Goal: Complete application form

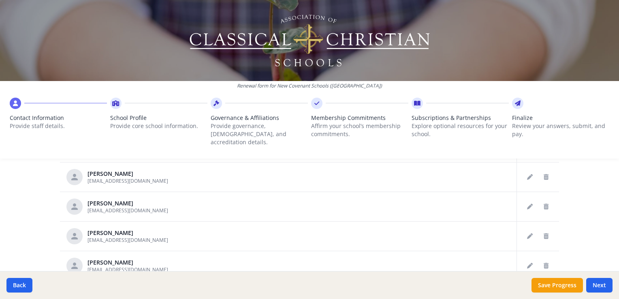
scroll to position [387, 0]
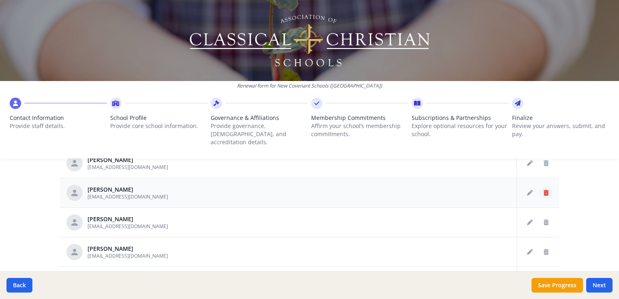
click at [544, 190] on icon "Delete staff" at bounding box center [546, 193] width 5 height 6
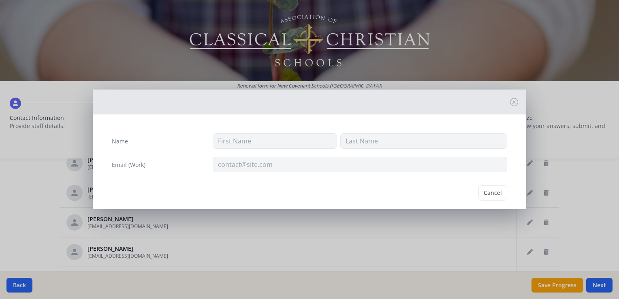
type input "[PERSON_NAME]"
type input "[EMAIL_ADDRESS][DOMAIN_NAME]"
click at [486, 192] on button "Delete" at bounding box center [494, 192] width 28 height 15
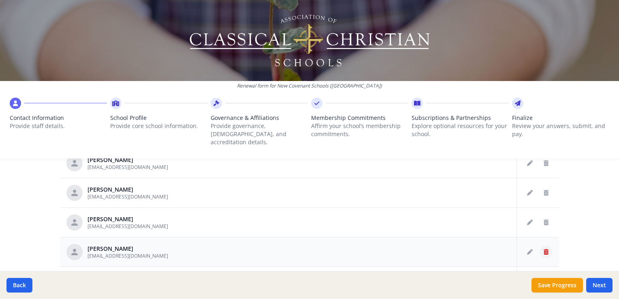
click at [544, 249] on icon "Delete staff" at bounding box center [546, 252] width 5 height 6
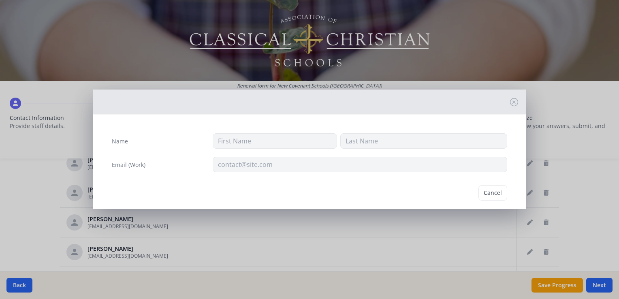
type input "Mark"
type input "[PERSON_NAME]"
type input "[EMAIL_ADDRESS][DOMAIN_NAME]"
click at [480, 193] on button "Delete" at bounding box center [494, 192] width 28 height 15
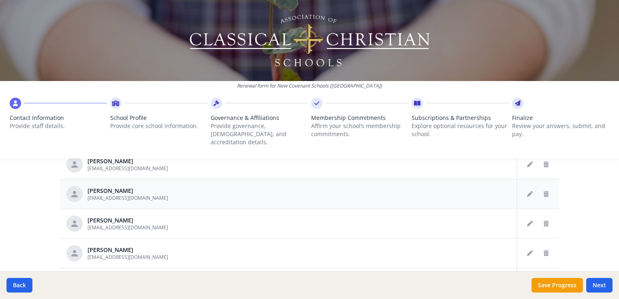
scroll to position [427, 0]
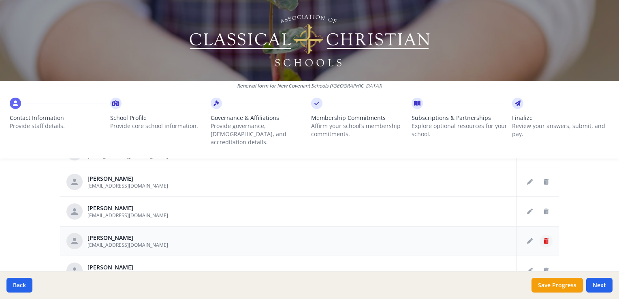
click at [544, 238] on icon "Delete staff" at bounding box center [546, 241] width 5 height 6
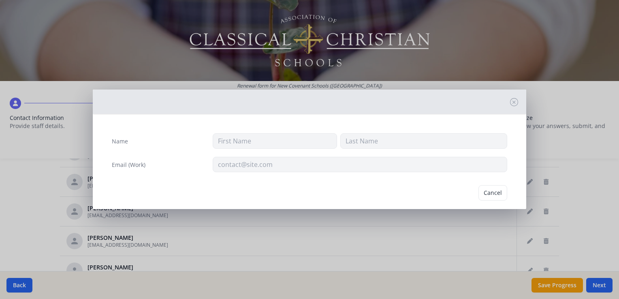
type input "[PERSON_NAME]"
type input "[EMAIL_ADDRESS][DOMAIN_NAME]"
click at [486, 189] on button "Delete" at bounding box center [494, 192] width 28 height 15
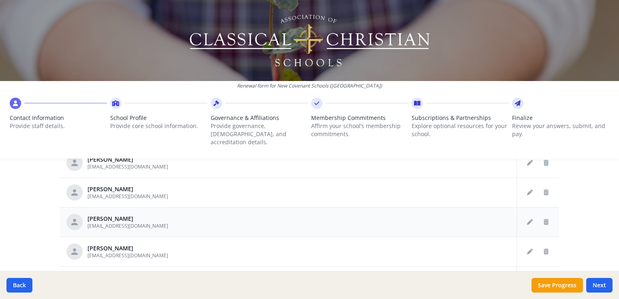
scroll to position [549, 0]
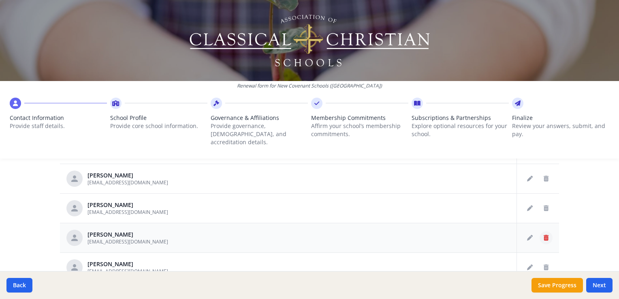
click at [540, 231] on button "Delete staff" at bounding box center [546, 237] width 13 height 13
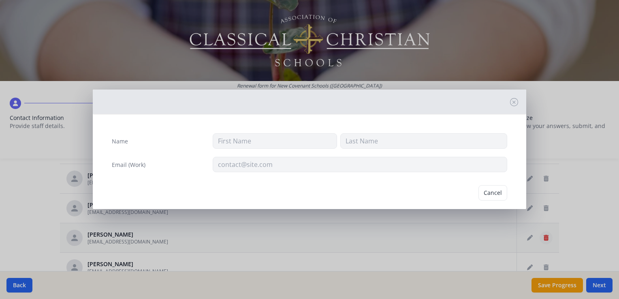
type input "[PERSON_NAME]"
type input "Hampton"
type input "[EMAIL_ADDRESS][DOMAIN_NAME]"
click at [494, 194] on button "Delete" at bounding box center [494, 192] width 28 height 15
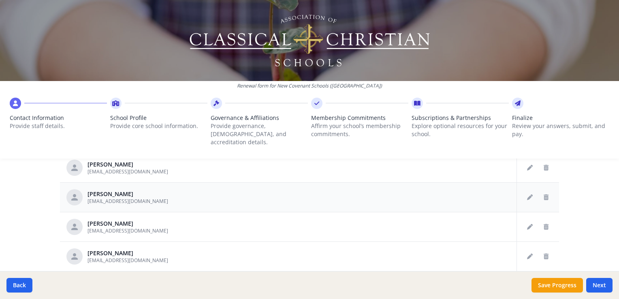
scroll to position [630, 0]
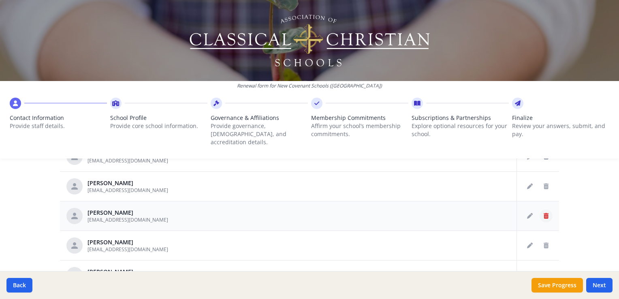
click at [544, 213] on icon "Delete staff" at bounding box center [546, 216] width 5 height 6
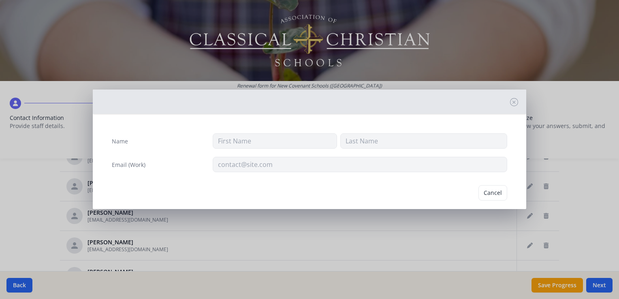
type input "[PERSON_NAME]"
type input "[EMAIL_ADDRESS][DOMAIN_NAME]"
click at [492, 187] on button "Delete" at bounding box center [494, 192] width 28 height 15
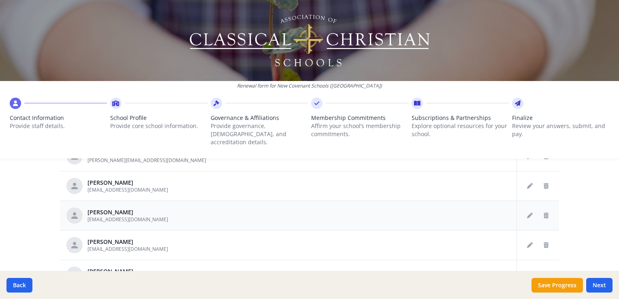
scroll to position [792, 0]
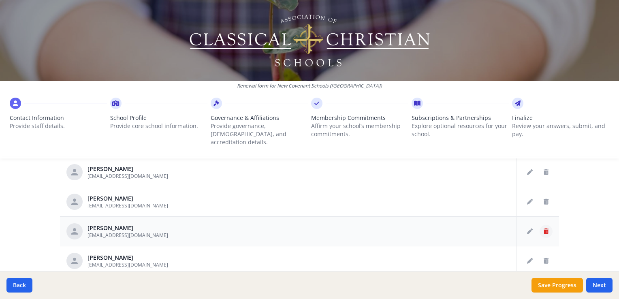
click at [540, 225] on button "Delete staff" at bounding box center [546, 231] width 13 height 13
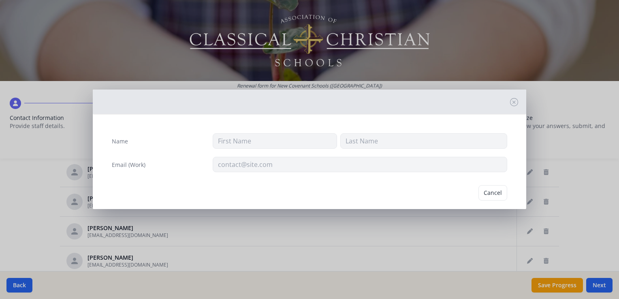
type input "[PERSON_NAME]"
type input "[EMAIL_ADDRESS][DOMAIN_NAME]"
click at [480, 190] on button "Delete" at bounding box center [494, 192] width 28 height 15
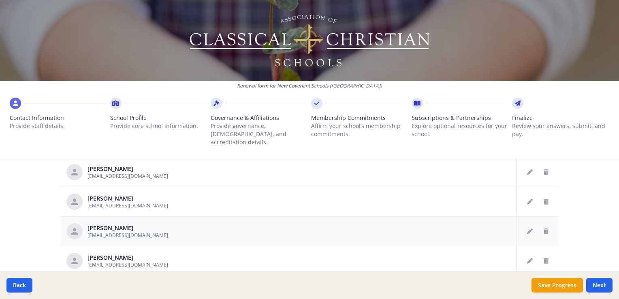
scroll to position [833, 0]
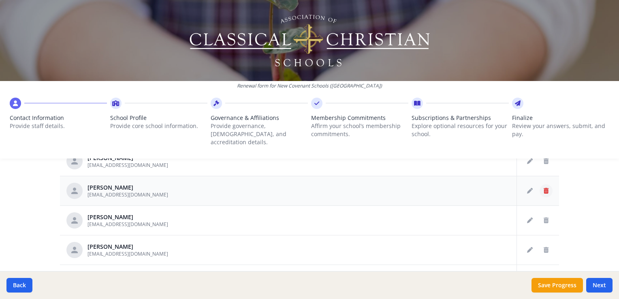
click at [544, 188] on icon "Delete staff" at bounding box center [546, 191] width 5 height 6
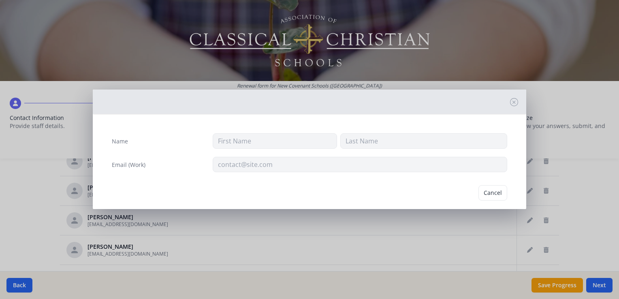
type input "[PERSON_NAME]"
type input "[EMAIL_ADDRESS][DOMAIN_NAME]"
click at [493, 189] on button "Delete" at bounding box center [494, 192] width 28 height 15
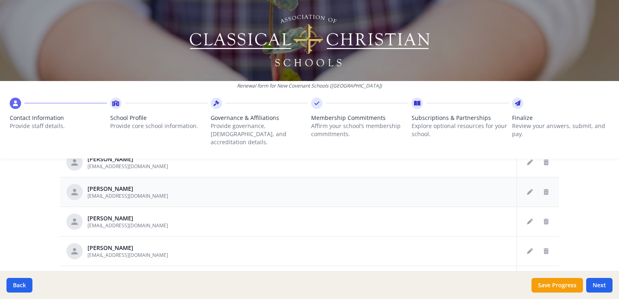
scroll to position [873, 0]
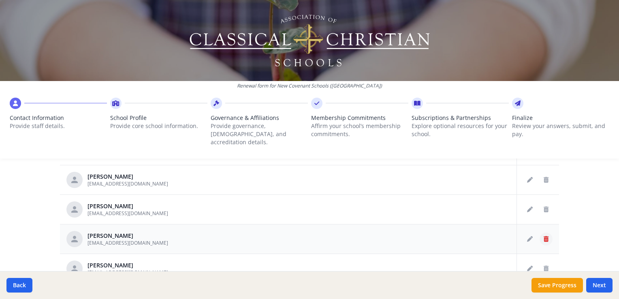
click at [544, 236] on icon "Delete staff" at bounding box center [546, 239] width 5 height 6
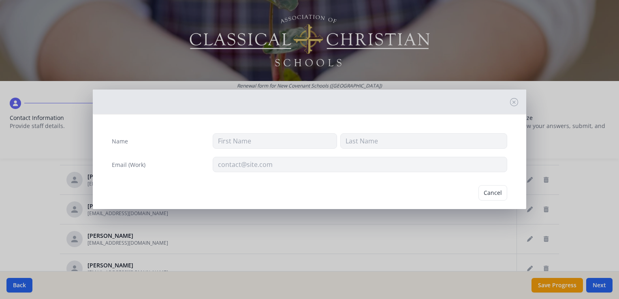
type input "[PERSON_NAME]"
type input "[EMAIL_ADDRESS][DOMAIN_NAME]"
click at [482, 191] on button "Delete" at bounding box center [494, 192] width 28 height 15
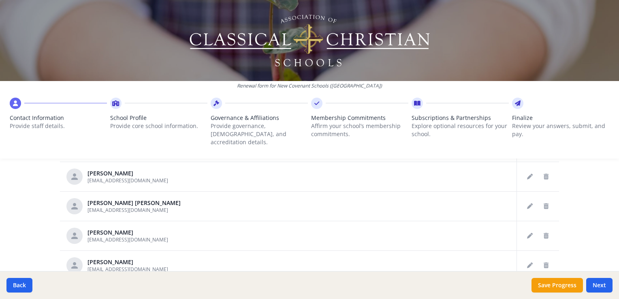
scroll to position [954, 0]
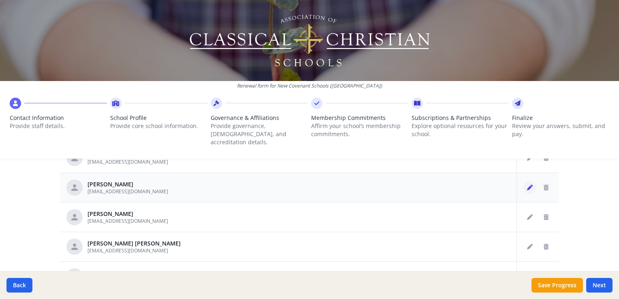
click at [527, 185] on icon "Edit staff" at bounding box center [530, 188] width 6 height 6
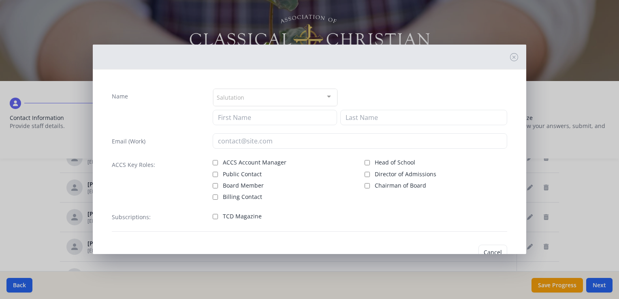
type input "[PERSON_NAME]"
type input "[EMAIL_ADDRESS][DOMAIN_NAME]"
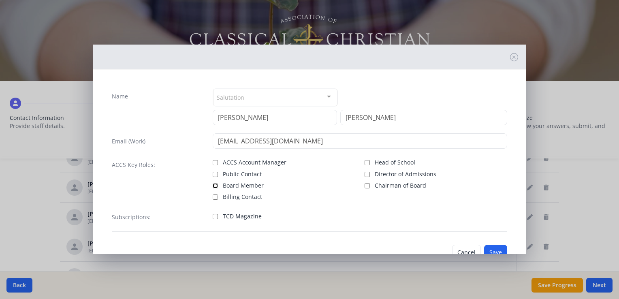
click at [214, 183] on input "Board Member" at bounding box center [215, 185] width 5 height 5
checkbox input "true"
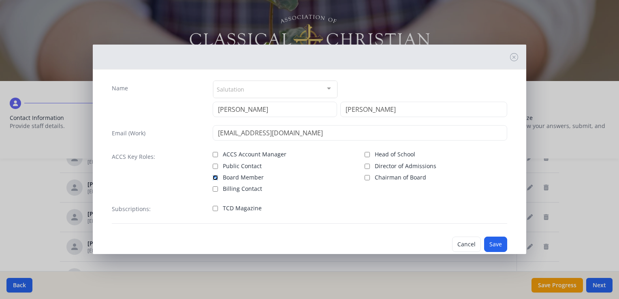
scroll to position [0, 0]
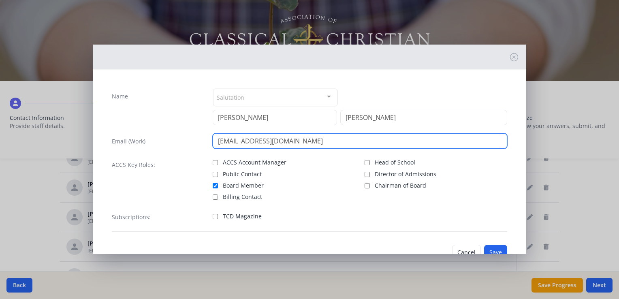
click at [346, 141] on input "[EMAIL_ADDRESS][DOMAIN_NAME]" at bounding box center [360, 140] width 295 height 15
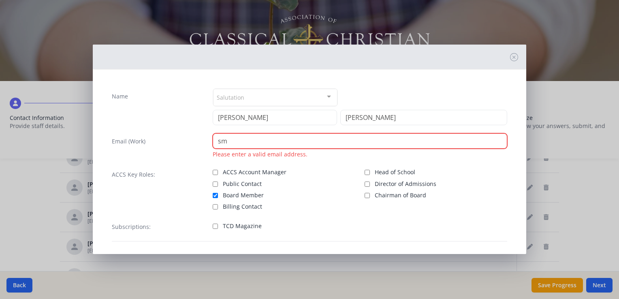
type input "s"
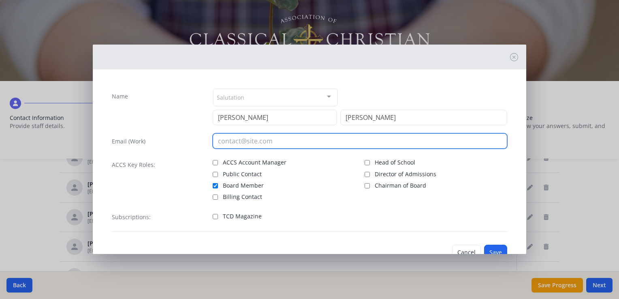
click at [289, 141] on input "email" at bounding box center [360, 140] width 295 height 15
type input "[PERSON_NAME][EMAIL_ADDRESS][PERSON_NAME][DOMAIN_NAME]"
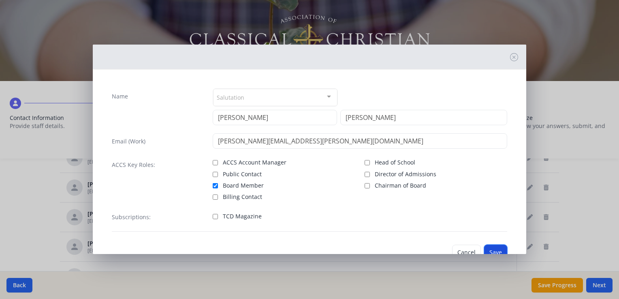
click at [486, 248] on button "Save" at bounding box center [495, 252] width 23 height 15
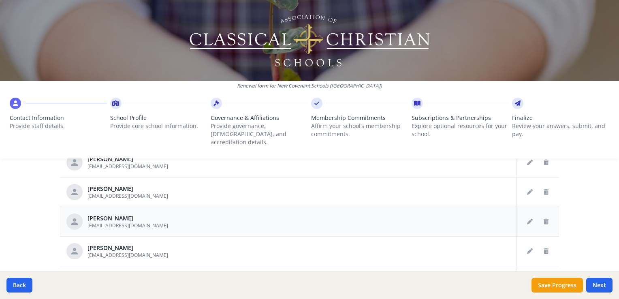
scroll to position [1227, 0]
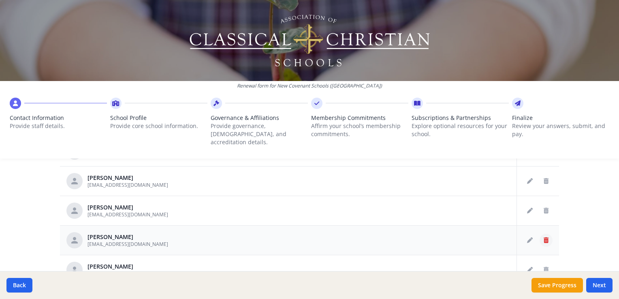
click at [544, 238] on icon "Delete staff" at bounding box center [546, 241] width 5 height 6
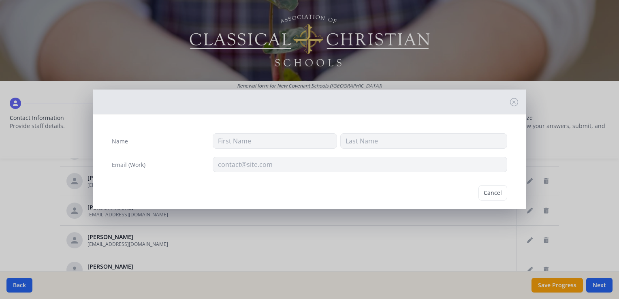
type input "[PERSON_NAME]"
type input "Sakai"
type input "[EMAIL_ADDRESS][DOMAIN_NAME]"
click at [491, 192] on button "Delete" at bounding box center [494, 192] width 28 height 15
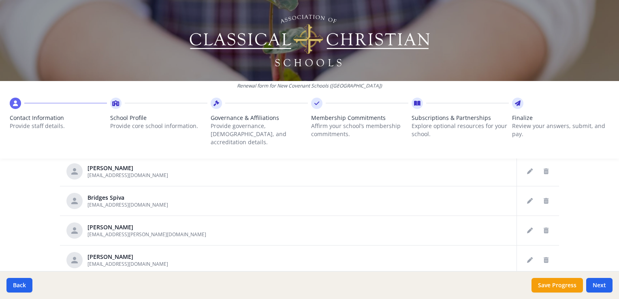
scroll to position [1308, 0]
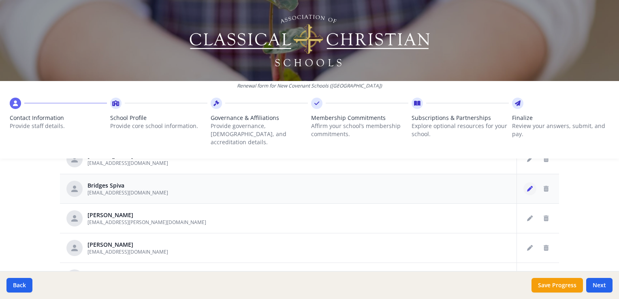
click at [527, 186] on icon "Edit staff" at bounding box center [530, 189] width 6 height 6
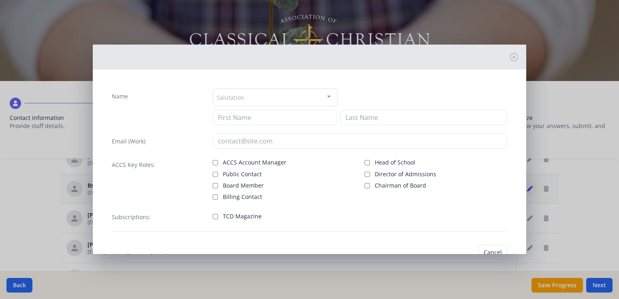
type input "Bridges"
type input "[PERSON_NAME]"
type input "[EMAIL_ADDRESS][DOMAIN_NAME]"
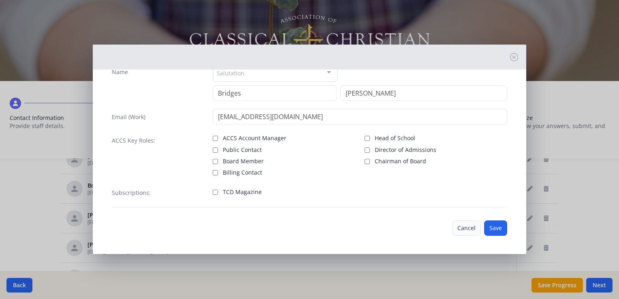
click at [472, 226] on button "Cancel" at bounding box center [466, 227] width 29 height 15
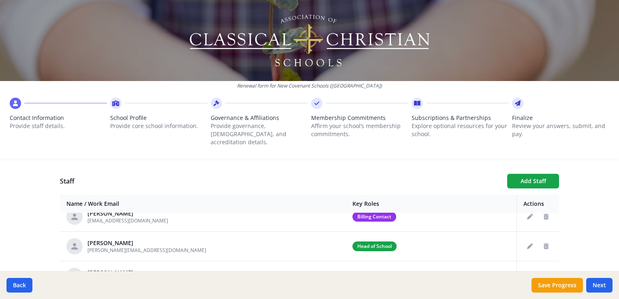
scroll to position [81, 0]
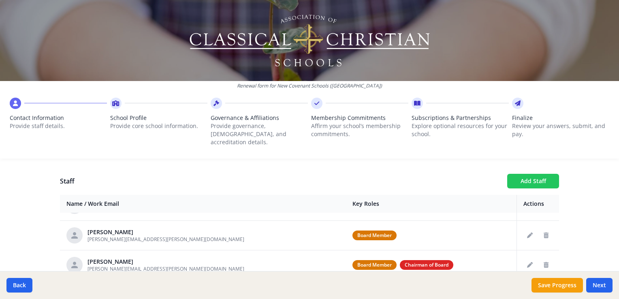
click at [521, 174] on button "Add Staff" at bounding box center [533, 181] width 52 height 15
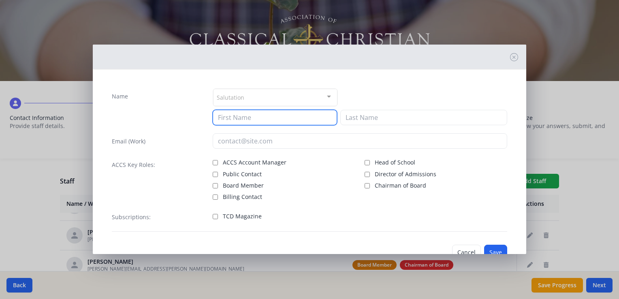
click at [263, 116] on input at bounding box center [275, 117] width 124 height 15
type input "[PERSON_NAME]"
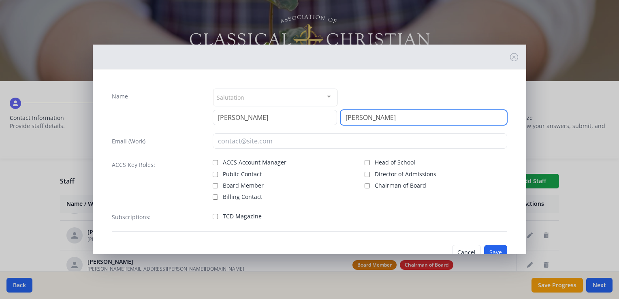
type input "[PERSON_NAME]"
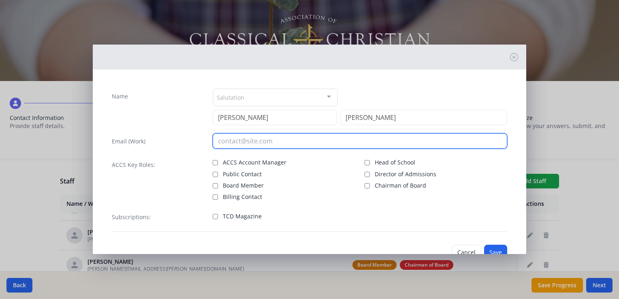
click at [313, 139] on input "email" at bounding box center [360, 140] width 295 height 15
type input "[EMAIL_ADDRESS][DOMAIN_NAME]"
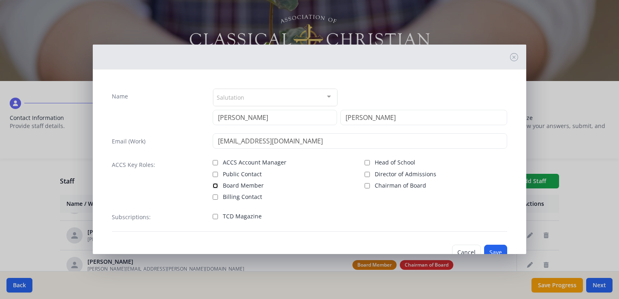
drag, startPoint x: 214, startPoint y: 185, endPoint x: 334, endPoint y: 215, distance: 124.1
click at [215, 185] on input "Board Member" at bounding box center [215, 185] width 5 height 5
checkbox input "true"
click at [490, 250] on button "Save" at bounding box center [495, 252] width 23 height 15
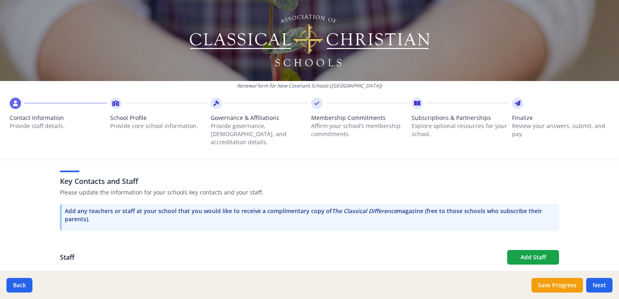
scroll to position [203, 0]
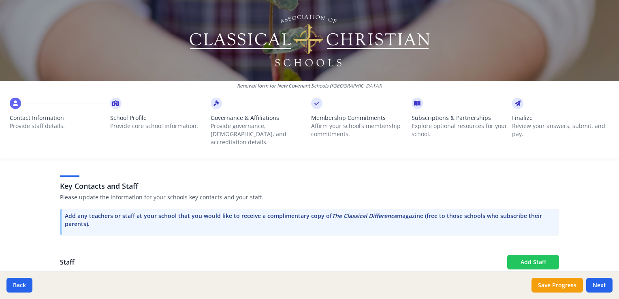
click at [528, 255] on button "Add Staff" at bounding box center [533, 262] width 52 height 15
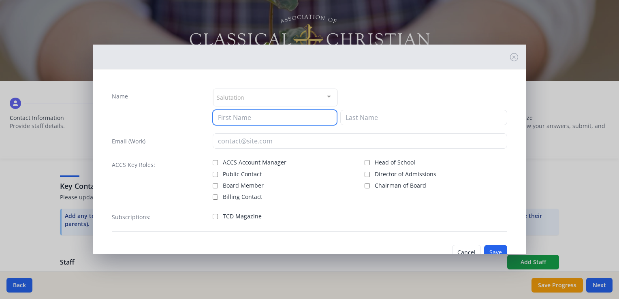
click at [266, 115] on input at bounding box center [275, 117] width 124 height 15
type input "[PERSON_NAME]"
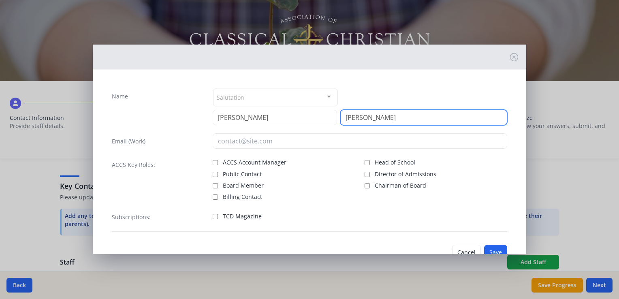
type input "[PERSON_NAME]"
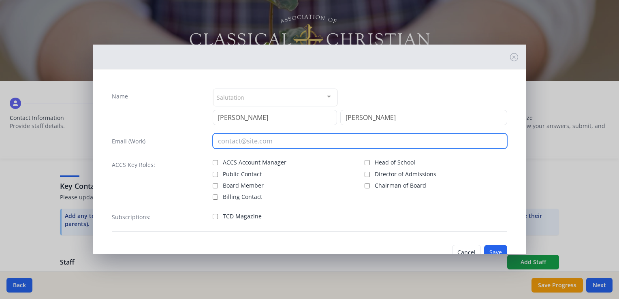
drag, startPoint x: 287, startPoint y: 141, endPoint x: 282, endPoint y: 144, distance: 5.6
click at [287, 141] on input "email" at bounding box center [360, 140] width 295 height 15
type input "[EMAIL_ADDRESS][DOMAIN_NAME]"
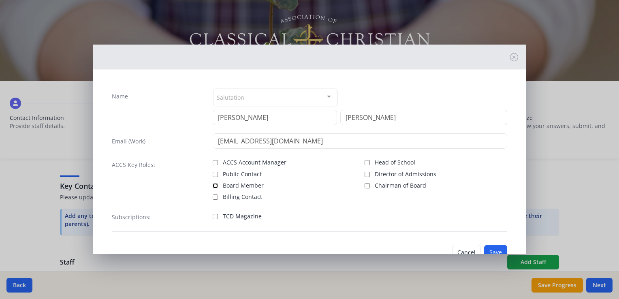
click at [215, 184] on input "Board Member" at bounding box center [215, 185] width 5 height 5
checkbox input "true"
click at [490, 245] on button "Save" at bounding box center [495, 252] width 23 height 15
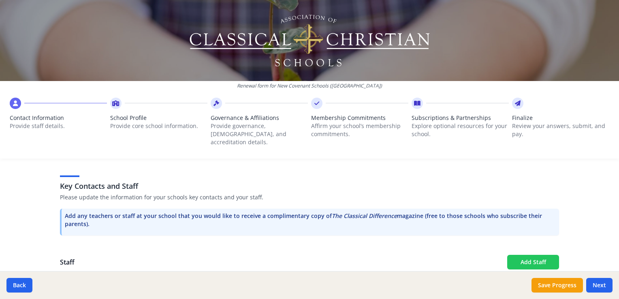
click at [543, 255] on button "Add Staff" at bounding box center [533, 262] width 52 height 15
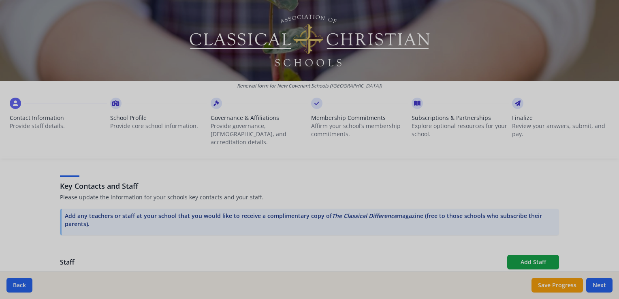
checkbox input "false"
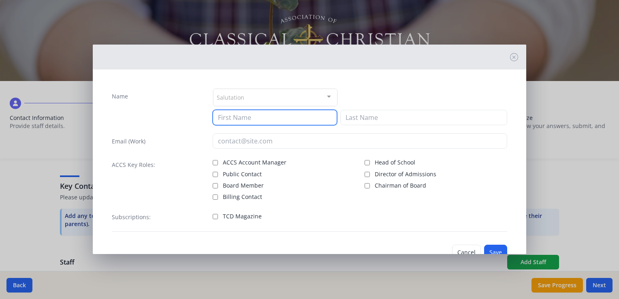
drag, startPoint x: 253, startPoint y: 120, endPoint x: 250, endPoint y: 118, distance: 4.2
click at [253, 120] on input at bounding box center [275, 117] width 124 height 15
type input "[PERSON_NAME]"
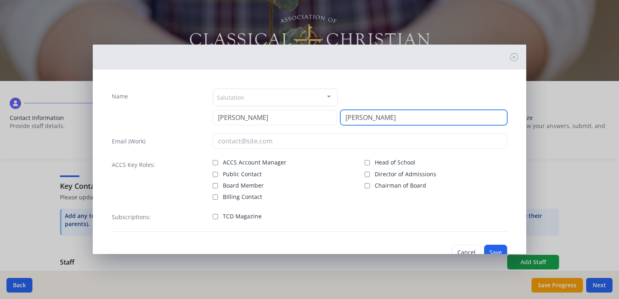
type input "[PERSON_NAME]"
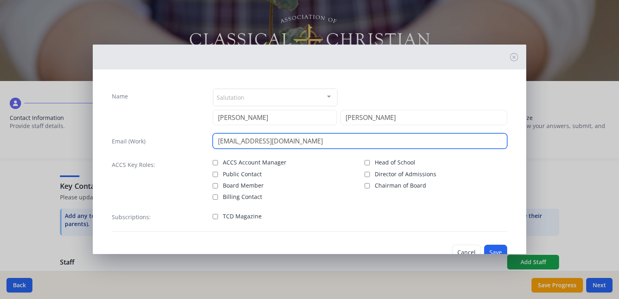
type input "[EMAIL_ADDRESS][DOMAIN_NAME]"
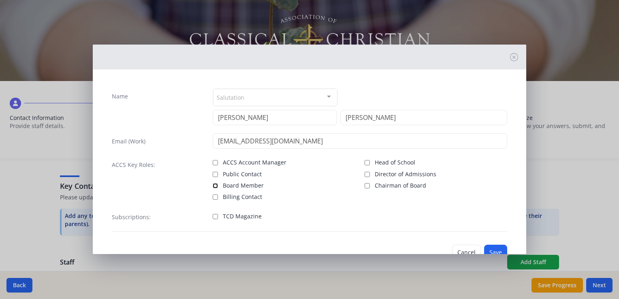
drag, startPoint x: 214, startPoint y: 186, endPoint x: 239, endPoint y: 201, distance: 29.5
click at [214, 186] on input "Board Member" at bounding box center [215, 185] width 5 height 5
checkbox input "true"
click at [487, 248] on button "Save" at bounding box center [495, 252] width 23 height 15
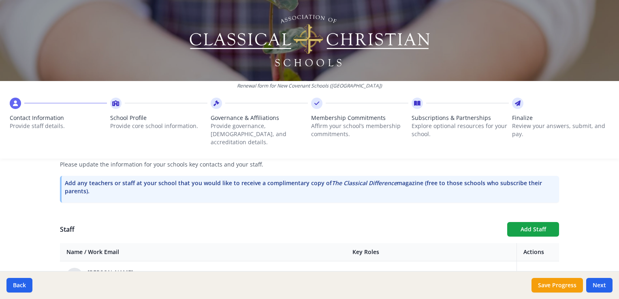
scroll to position [284, 0]
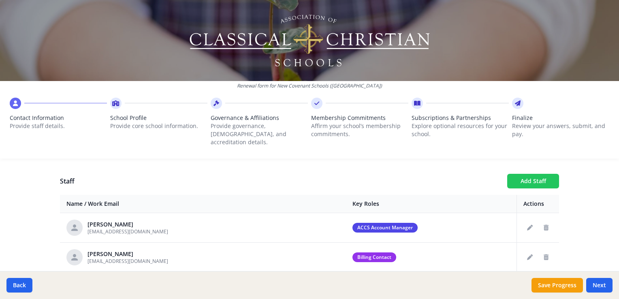
click at [531, 174] on button "Add Staff" at bounding box center [533, 181] width 52 height 15
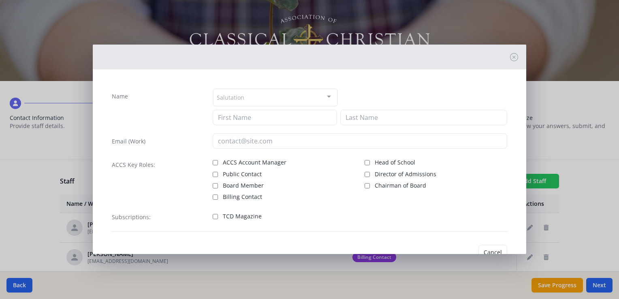
checkbox input "false"
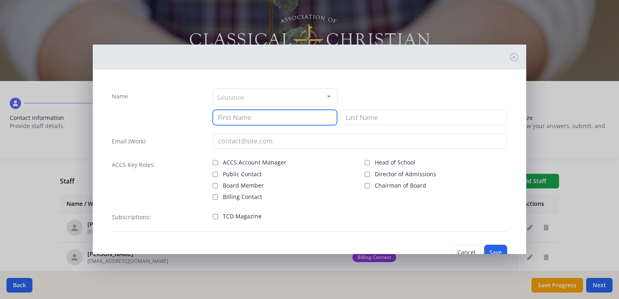
drag, startPoint x: 261, startPoint y: 118, endPoint x: 274, endPoint y: 116, distance: 12.3
click at [262, 118] on input at bounding box center [275, 117] width 124 height 15
type input "[PERSON_NAME]"
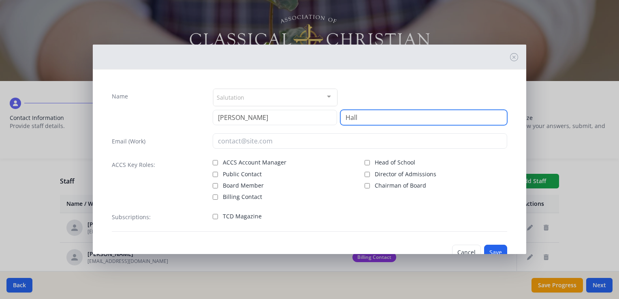
type input "Hall"
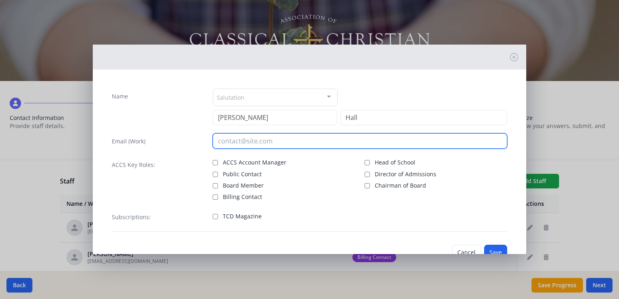
drag, startPoint x: 251, startPoint y: 144, endPoint x: 256, endPoint y: 144, distance: 5.3
click at [253, 144] on input "email" at bounding box center [360, 140] width 295 height 15
type input "[EMAIL_ADDRESS][DOMAIN_NAME]"
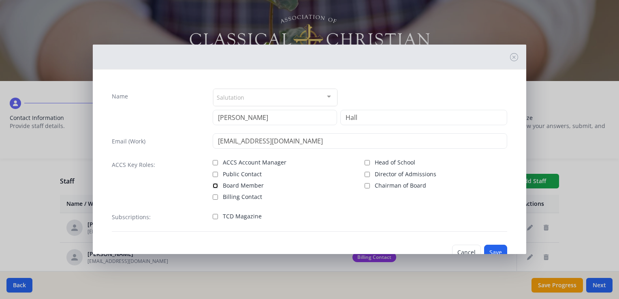
click at [214, 184] on input "Board Member" at bounding box center [215, 185] width 5 height 5
checkbox input "true"
click at [492, 244] on div "Cancel Save" at bounding box center [309, 252] width 409 height 28
click at [492, 247] on button "Save" at bounding box center [495, 252] width 23 height 15
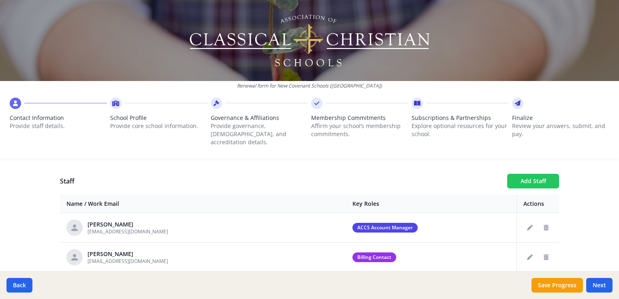
click at [531, 174] on button "Add Staff" at bounding box center [533, 181] width 52 height 15
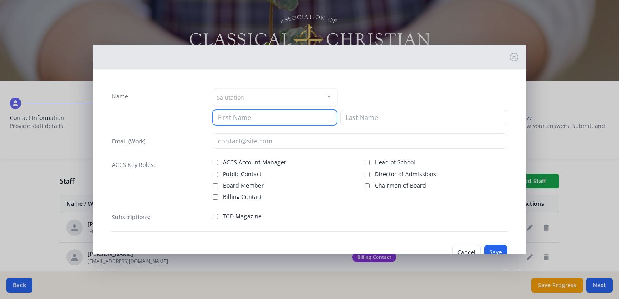
click at [279, 113] on input at bounding box center [275, 117] width 124 height 15
type input "[PERSON_NAME]"
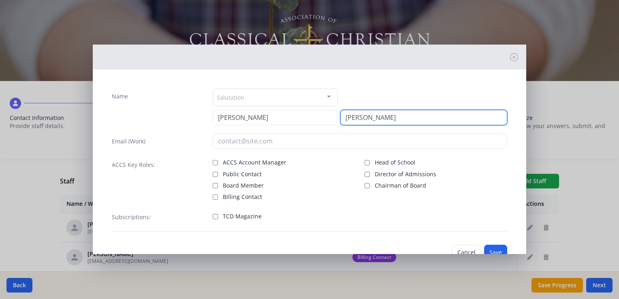
type input "[PERSON_NAME]"
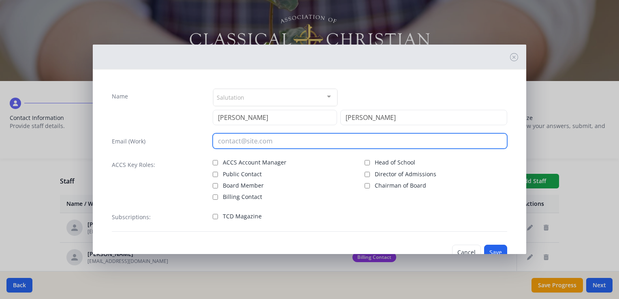
click at [235, 139] on input "email" at bounding box center [360, 140] width 295 height 15
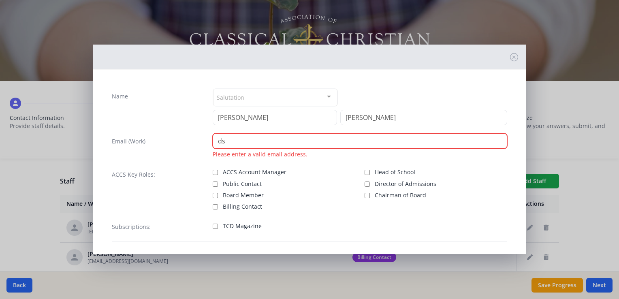
type input "d"
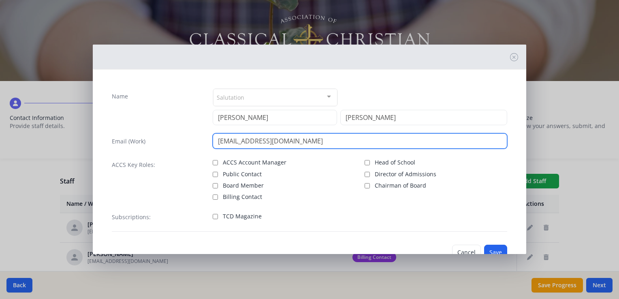
type input "[EMAIL_ADDRESS][DOMAIN_NAME]"
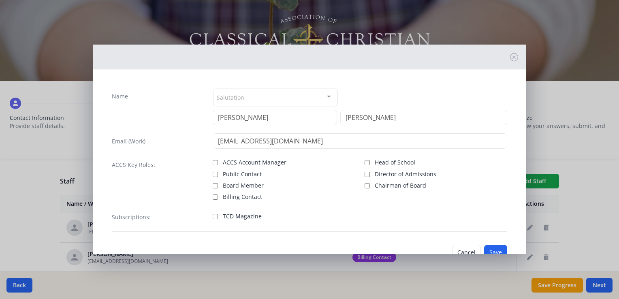
click at [209, 184] on div "ACCS Key Roles: ACCS Account Manager Public Contact Board Member Billing Contac…" at bounding box center [310, 179] width 396 height 44
click at [213, 183] on input "Board Member" at bounding box center [215, 185] width 5 height 5
checkbox input "true"
drag, startPoint x: 488, startPoint y: 250, endPoint x: 469, endPoint y: 239, distance: 22.1
click at [488, 247] on button "Save" at bounding box center [495, 252] width 23 height 15
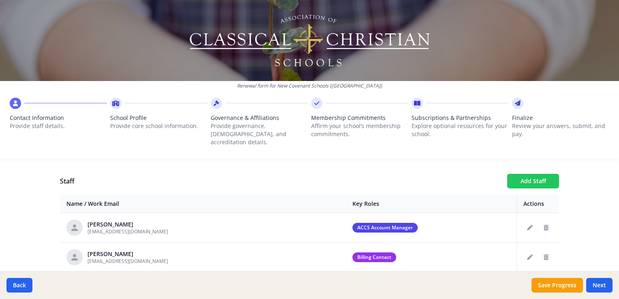
click at [547, 174] on button "Add Staff" at bounding box center [533, 181] width 52 height 15
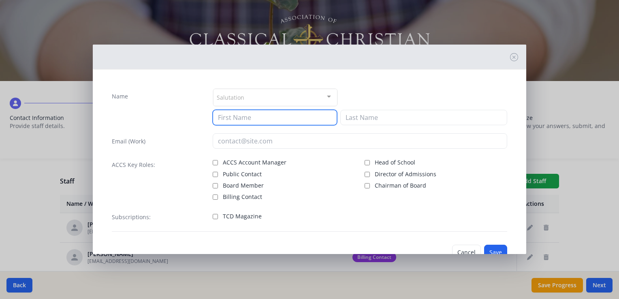
click at [269, 116] on input at bounding box center [275, 117] width 124 height 15
type input "davidson"
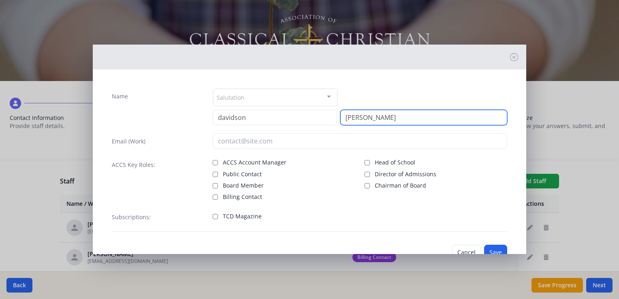
type input "[PERSON_NAME]"
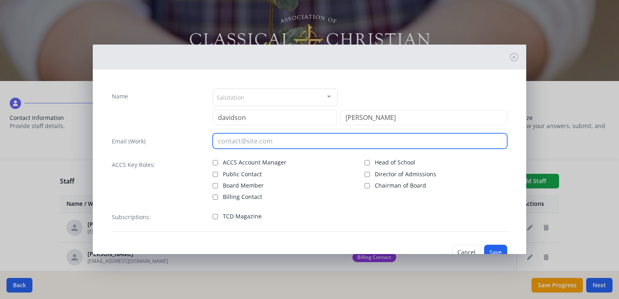
click at [281, 145] on input "email" at bounding box center [360, 140] width 295 height 15
click at [252, 141] on input "email" at bounding box center [360, 140] width 295 height 15
type input "[EMAIL_ADDRESS][DOMAIN_NAME]"
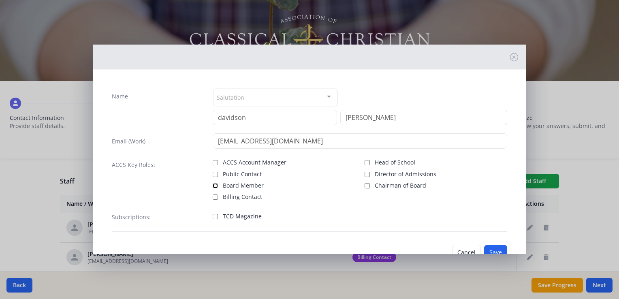
click at [215, 186] on input "Board Member" at bounding box center [215, 185] width 5 height 5
checkbox input "true"
click at [488, 248] on button "Save" at bounding box center [495, 252] width 23 height 15
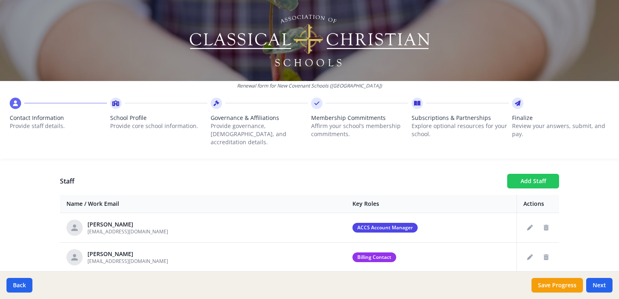
click at [516, 174] on button "Add Staff" at bounding box center [533, 181] width 52 height 15
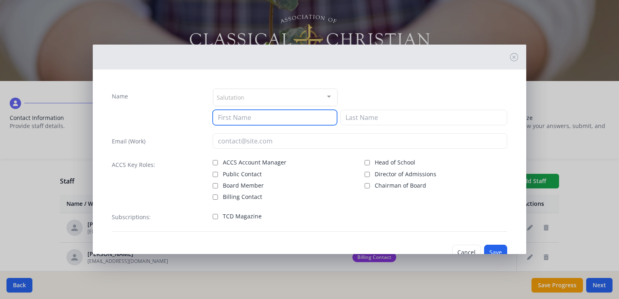
click at [241, 113] on input at bounding box center [275, 117] width 124 height 15
type input "[PERSON_NAME]"
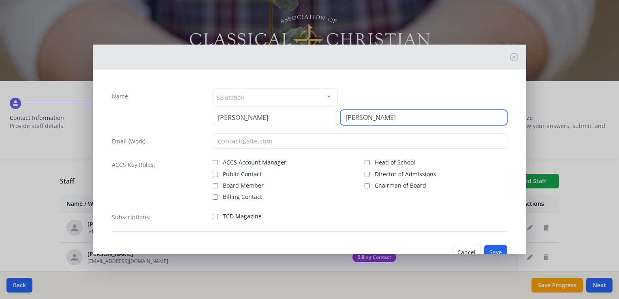
type input "[PERSON_NAME]"
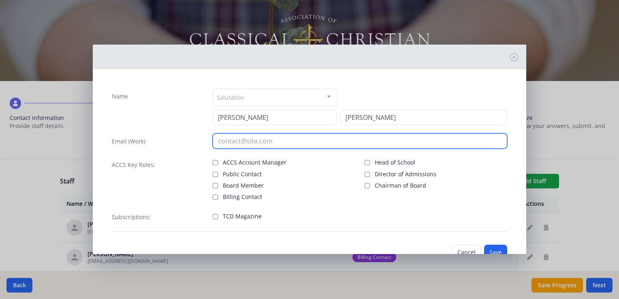
drag, startPoint x: 242, startPoint y: 143, endPoint x: 238, endPoint y: 134, distance: 10.2
click at [243, 140] on input "email" at bounding box center [360, 140] width 295 height 15
type input "[PERSON_NAME][EMAIL_ADDRESS][PERSON_NAME][DOMAIN_NAME]"
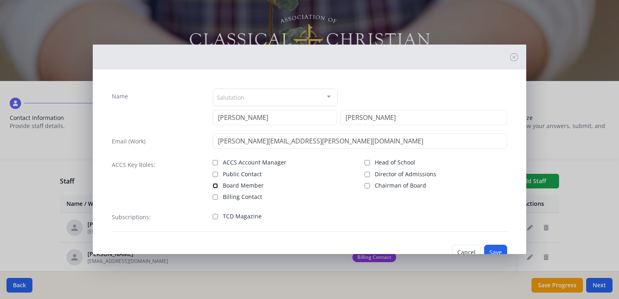
click at [214, 186] on input "Board Member" at bounding box center [215, 185] width 5 height 5
checkbox input "true"
click at [486, 244] on div "Cancel Save" at bounding box center [309, 252] width 409 height 28
click at [489, 249] on button "Save" at bounding box center [495, 252] width 23 height 15
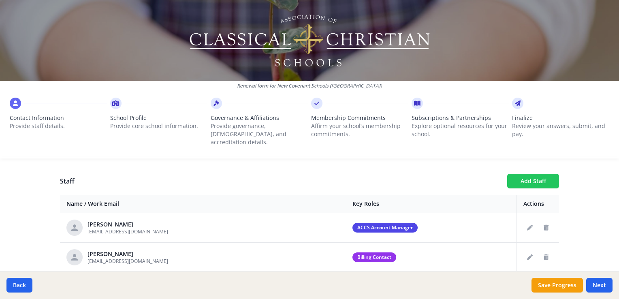
click at [520, 176] on button "Add Staff" at bounding box center [533, 181] width 52 height 15
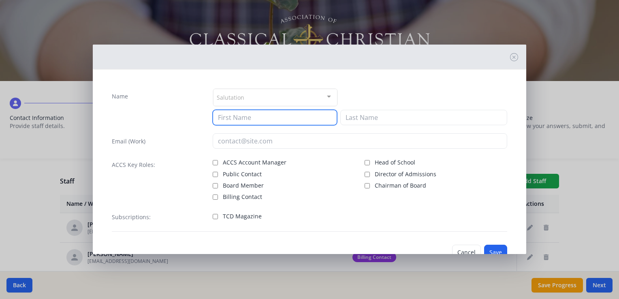
click at [263, 120] on input at bounding box center [275, 117] width 124 height 15
type input "t"
type input "[PERSON_NAME]"
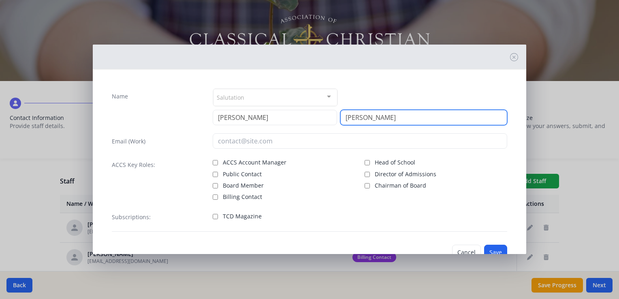
type input "[PERSON_NAME]"
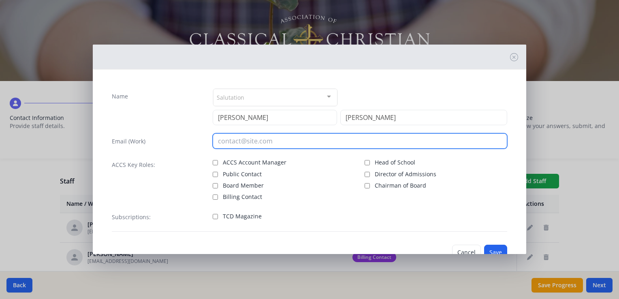
click at [272, 137] on input "email" at bounding box center [360, 140] width 295 height 15
type input "[EMAIL_ADDRESS][DOMAIN_NAME]"
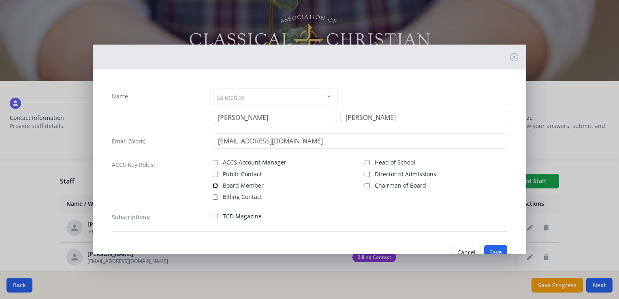
drag, startPoint x: 213, startPoint y: 184, endPoint x: 386, endPoint y: 224, distance: 177.2
click at [213, 184] on input "Board Member" at bounding box center [215, 185] width 5 height 5
checkbox input "true"
click at [487, 247] on button "Save" at bounding box center [495, 252] width 23 height 15
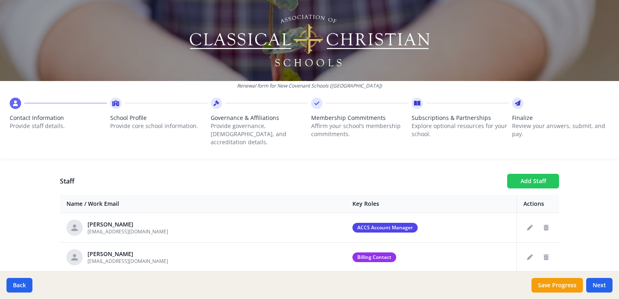
click at [531, 174] on button "Add Staff" at bounding box center [533, 181] width 52 height 15
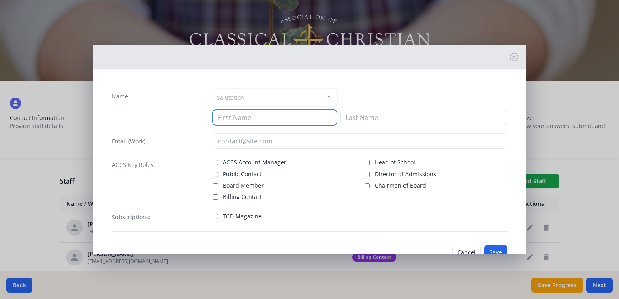
drag, startPoint x: 256, startPoint y: 121, endPoint x: 267, endPoint y: 118, distance: 11.4
click at [256, 120] on input at bounding box center [275, 117] width 124 height 15
type input "Court"
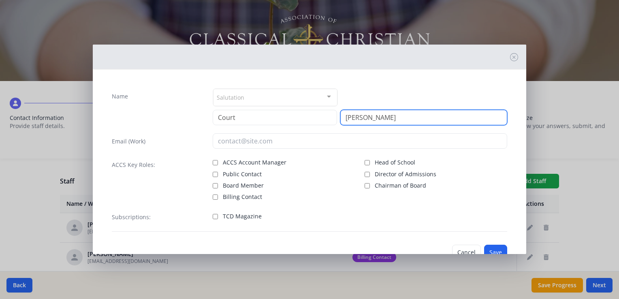
type input "[PERSON_NAME]"
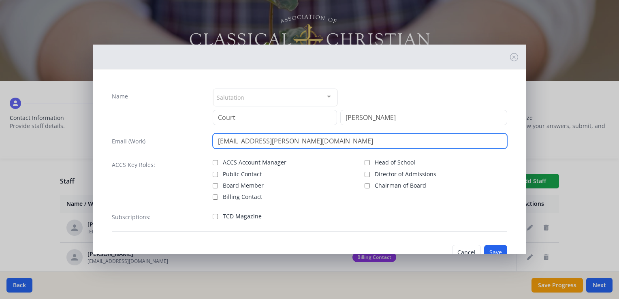
type input "[EMAIL_ADDRESS][PERSON_NAME][DOMAIN_NAME]"
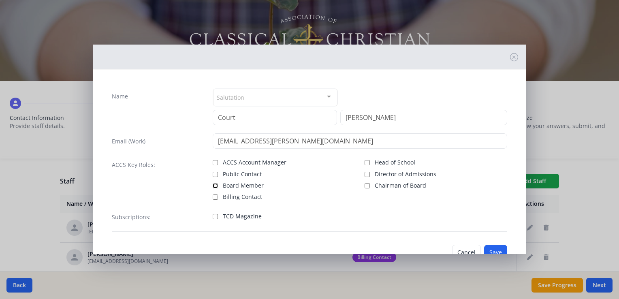
click at [216, 186] on input "Board Member" at bounding box center [215, 185] width 5 height 5
checkbox input "true"
click at [484, 247] on button "Save" at bounding box center [495, 252] width 23 height 15
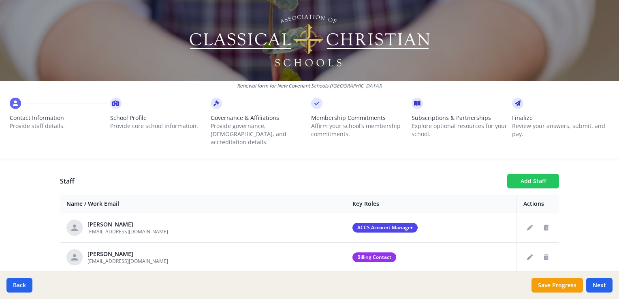
click at [533, 174] on button "Add Staff" at bounding box center [533, 181] width 52 height 15
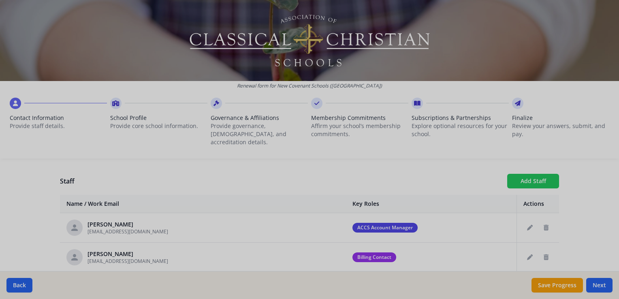
checkbox input "false"
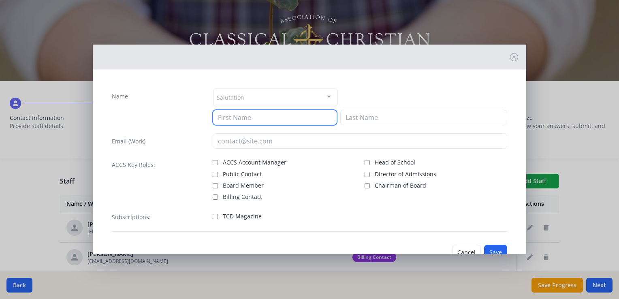
drag, startPoint x: 234, startPoint y: 119, endPoint x: 242, endPoint y: 118, distance: 8.1
click at [237, 118] on input at bounding box center [275, 117] width 124 height 15
type input "[PERSON_NAME]"
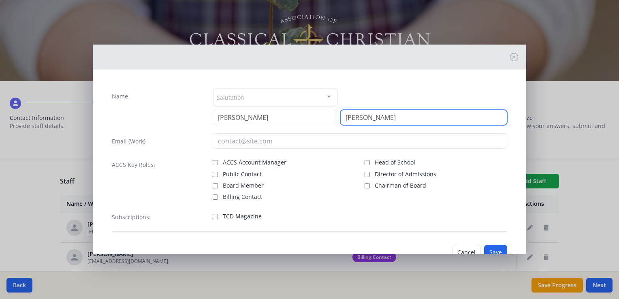
type input "[PERSON_NAME]"
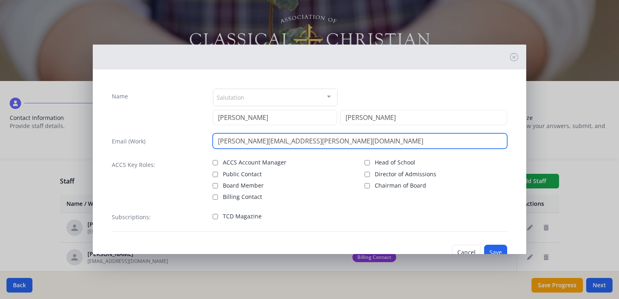
type input "[PERSON_NAME][EMAIL_ADDRESS][PERSON_NAME][DOMAIN_NAME]"
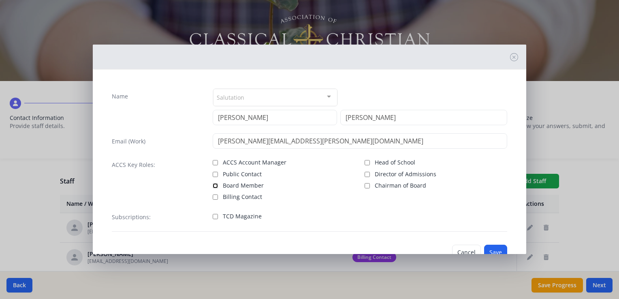
click at [213, 184] on input "Board Member" at bounding box center [215, 185] width 5 height 5
checkbox input "true"
click at [490, 247] on button "Save" at bounding box center [495, 252] width 23 height 15
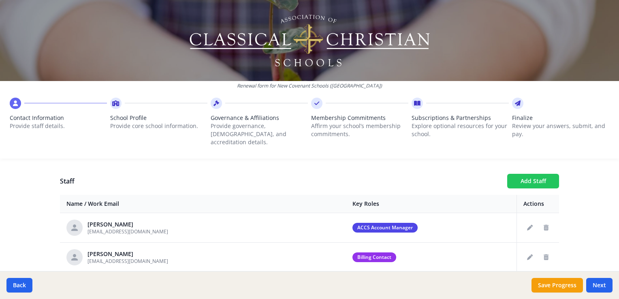
click at [522, 174] on button "Add Staff" at bounding box center [533, 181] width 52 height 15
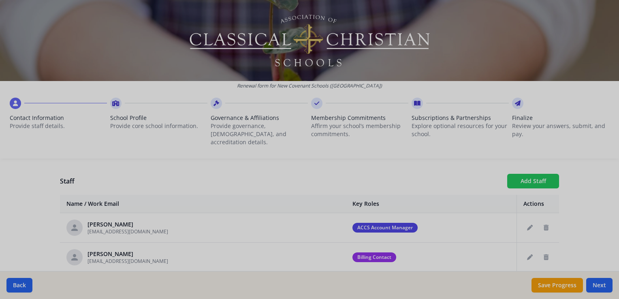
checkbox input "false"
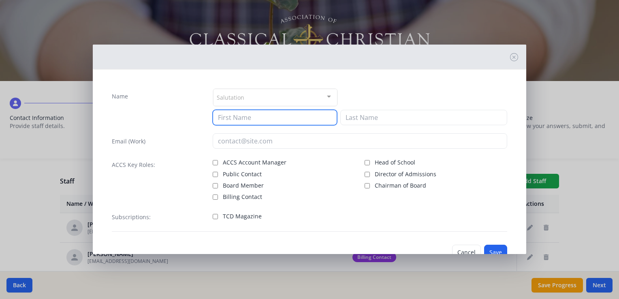
click at [290, 118] on input at bounding box center [275, 117] width 124 height 15
type input "April"
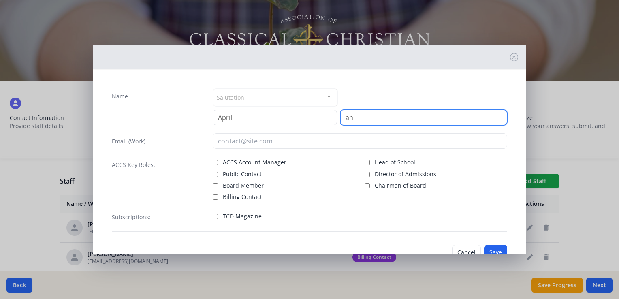
type input "a"
type input "[PERSON_NAME]"
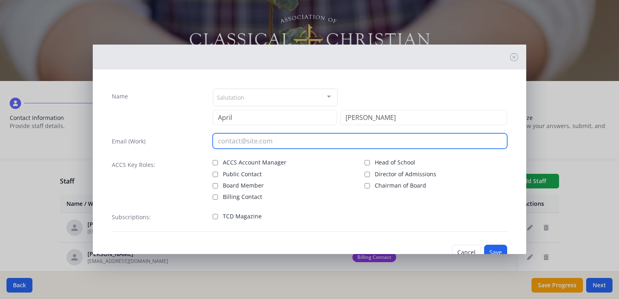
click at [257, 135] on input "email" at bounding box center [360, 140] width 295 height 15
type input "[EMAIL_ADDRESS][DOMAIN_NAME]"
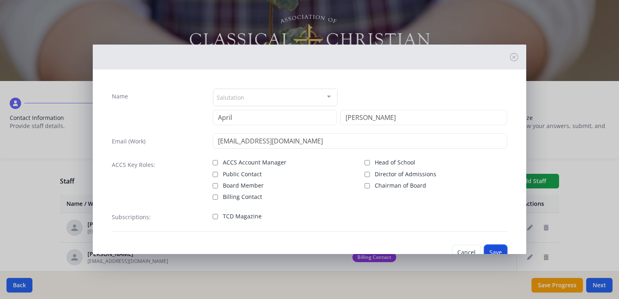
click at [488, 246] on button "Save" at bounding box center [495, 252] width 23 height 15
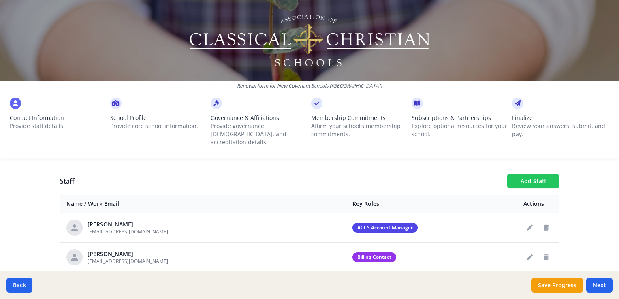
click at [533, 174] on button "Add Staff" at bounding box center [533, 181] width 52 height 15
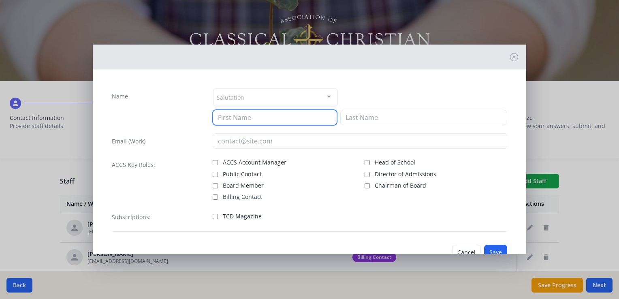
click at [266, 111] on input at bounding box center [275, 117] width 124 height 15
type input "[PERSON_NAME]"
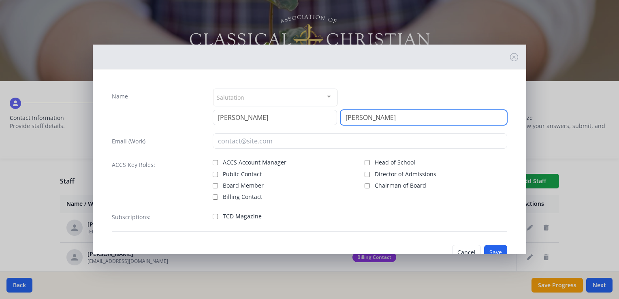
type input "[PERSON_NAME]"
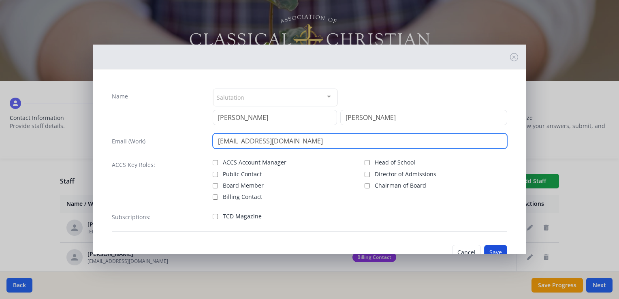
type input "[EMAIL_ADDRESS][DOMAIN_NAME]"
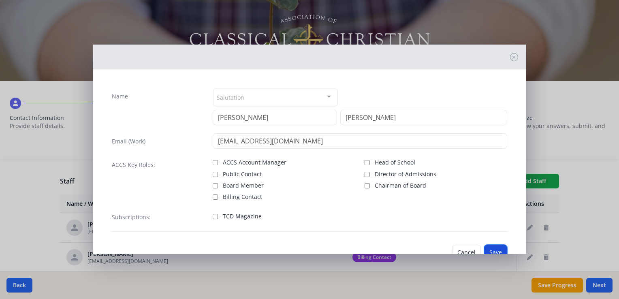
click at [487, 246] on button "Save" at bounding box center [495, 252] width 23 height 15
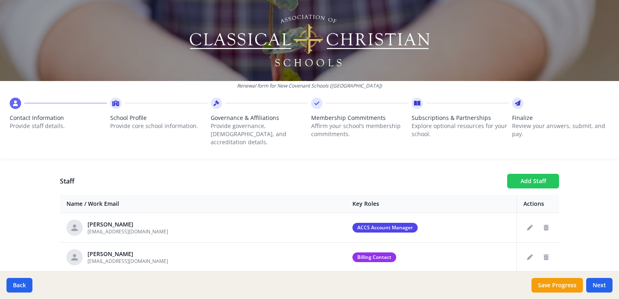
click at [521, 174] on button "Add Staff" at bounding box center [533, 181] width 52 height 15
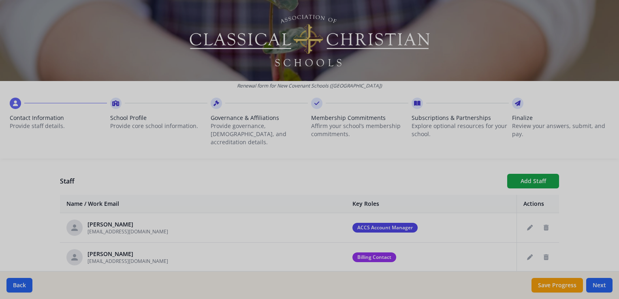
checkbox input "false"
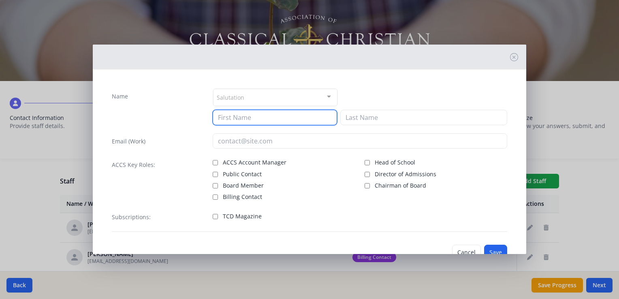
click at [266, 119] on input at bounding box center [275, 117] width 124 height 15
type input "Lauren"
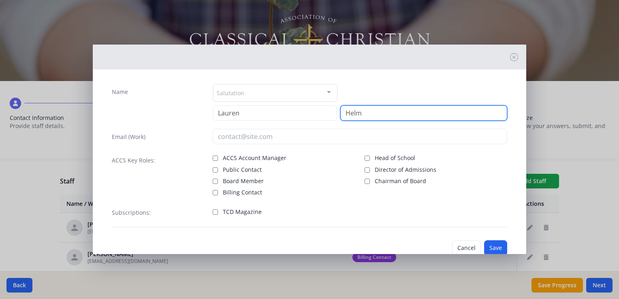
scroll to position [0, 0]
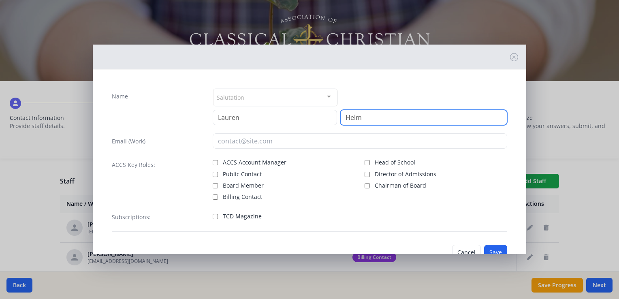
type input "Helm"
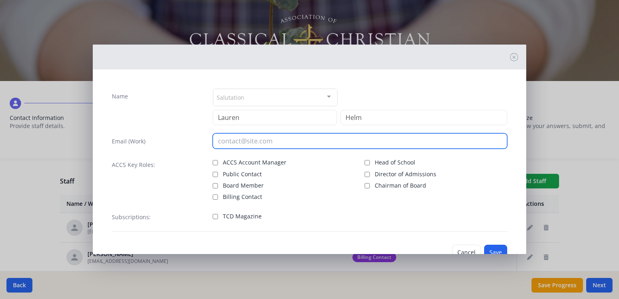
click at [242, 144] on input "email" at bounding box center [360, 140] width 295 height 15
type input "[EMAIL_ADDRESS][DOMAIN_NAME]"
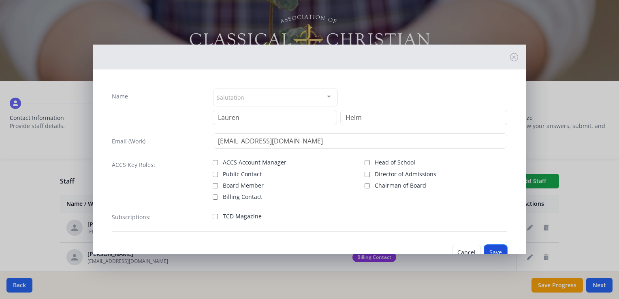
click at [484, 246] on button "Save" at bounding box center [495, 252] width 23 height 15
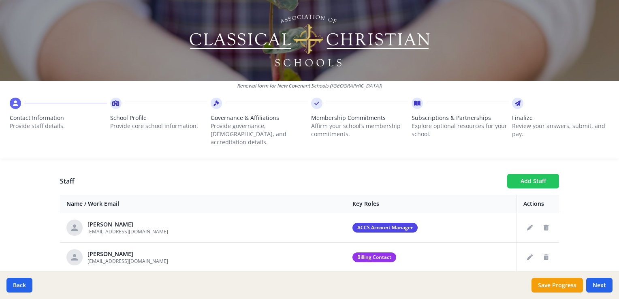
click at [516, 174] on button "Add Staff" at bounding box center [533, 181] width 52 height 15
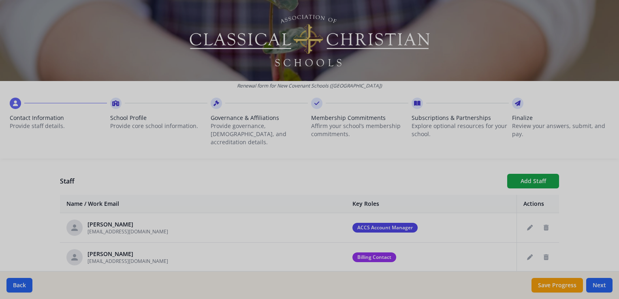
checkbox input "false"
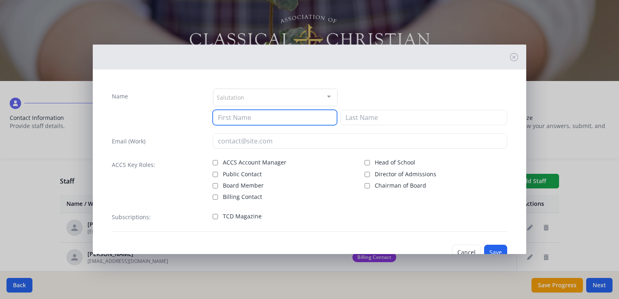
click at [257, 123] on input at bounding box center [275, 117] width 124 height 15
type input "k"
type input "j"
type input "[PERSON_NAME]"
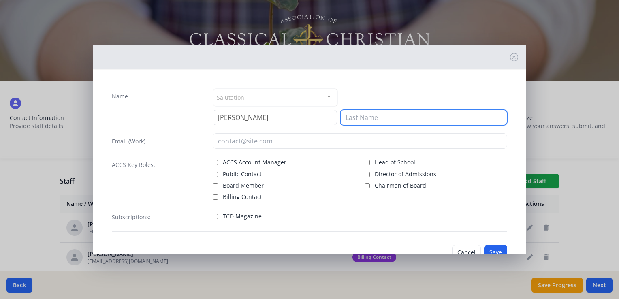
type input "m"
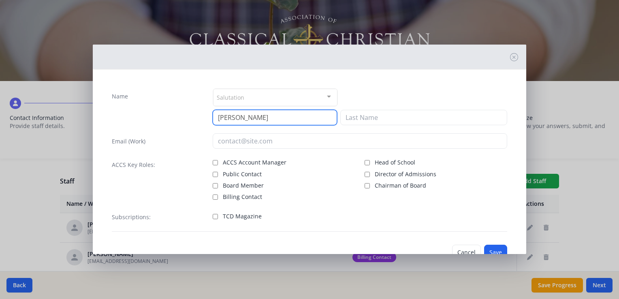
click at [264, 118] on input "[PERSON_NAME]" at bounding box center [275, 117] width 124 height 15
type input "k"
type input "L"
type input "[PERSON_NAME]"
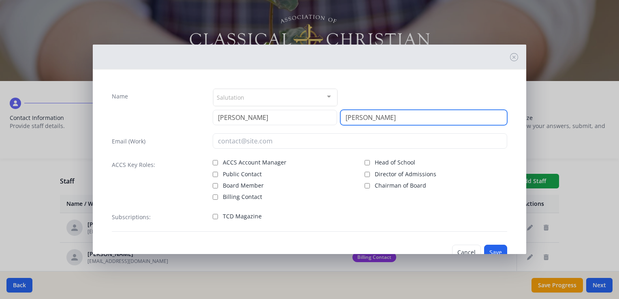
type input "[PERSON_NAME]"
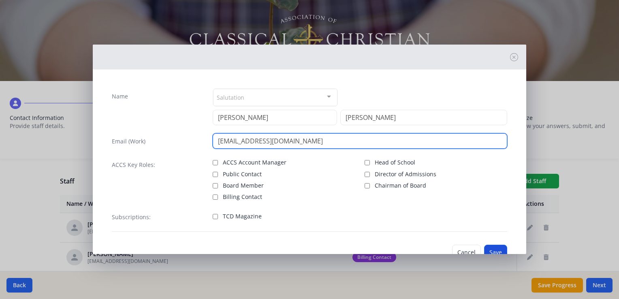
type input "[EMAIL_ADDRESS][DOMAIN_NAME]"
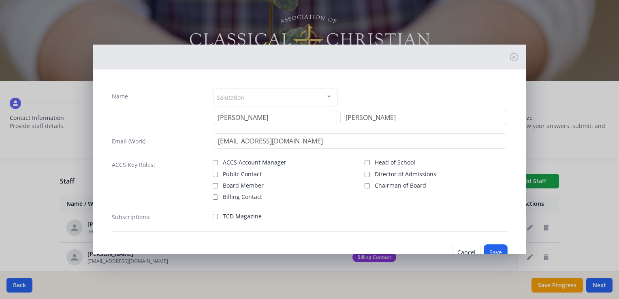
drag, startPoint x: 493, startPoint y: 246, endPoint x: 490, endPoint y: 243, distance: 4.4
click at [493, 246] on button "Save" at bounding box center [495, 252] width 23 height 15
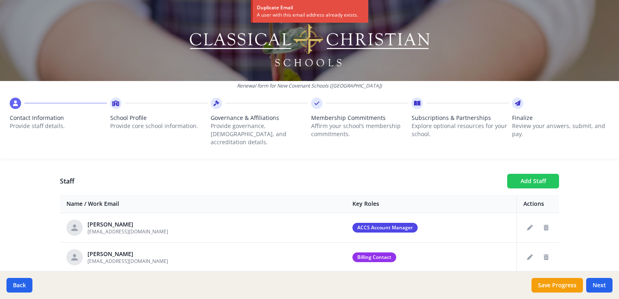
click at [522, 179] on button "Add Staff" at bounding box center [533, 181] width 52 height 15
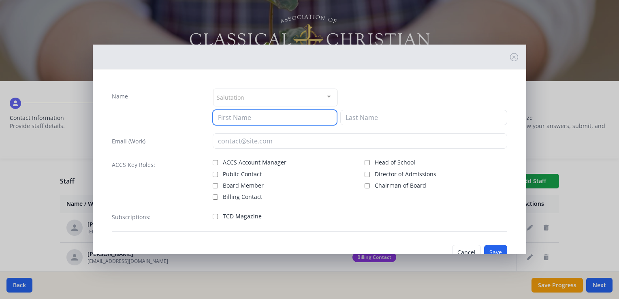
click at [308, 118] on input at bounding box center [275, 117] width 124 height 15
type input "E"
drag, startPoint x: 253, startPoint y: 121, endPoint x: 251, endPoint y: 114, distance: 6.8
click at [253, 121] on input "[PERSON_NAME]" at bounding box center [275, 117] width 124 height 15
type input "d"
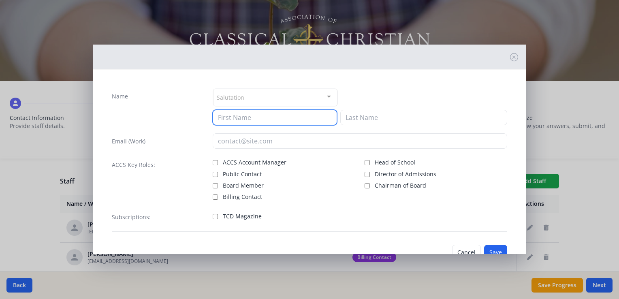
type input "R"
type input "[PERSON_NAME]"
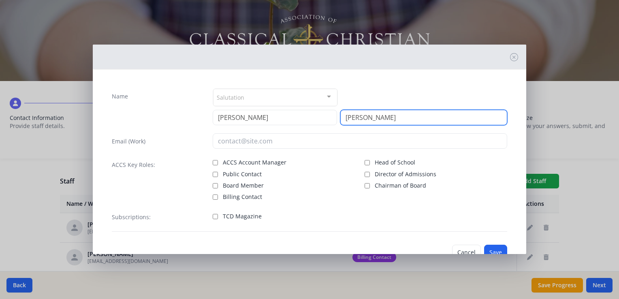
type input "[PERSON_NAME]"
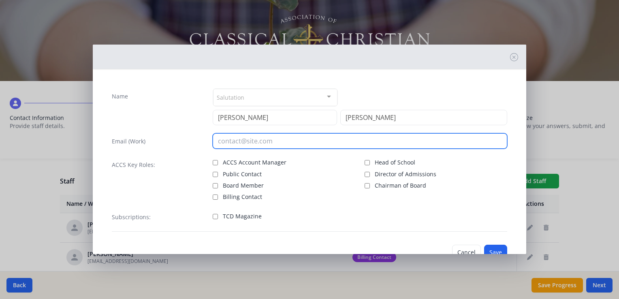
drag, startPoint x: 238, startPoint y: 144, endPoint x: 242, endPoint y: 134, distance: 10.9
click at [238, 142] on input "email" at bounding box center [360, 140] width 295 height 15
type input "[EMAIL_ADDRESS][DOMAIN_NAME]"
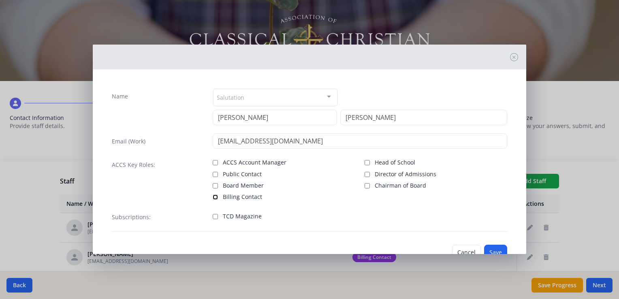
click at [215, 196] on input "Billing Contact" at bounding box center [215, 197] width 5 height 5
checkbox input "false"
click at [489, 250] on button "Save" at bounding box center [495, 252] width 23 height 15
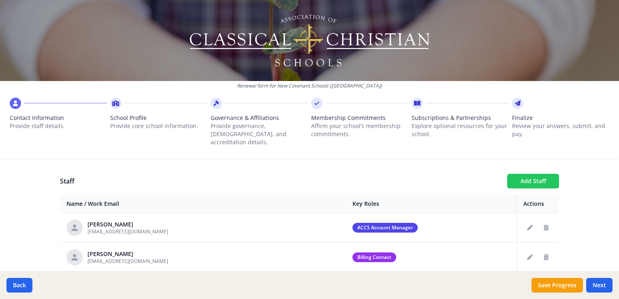
click at [529, 174] on button "Add Staff" at bounding box center [533, 181] width 52 height 15
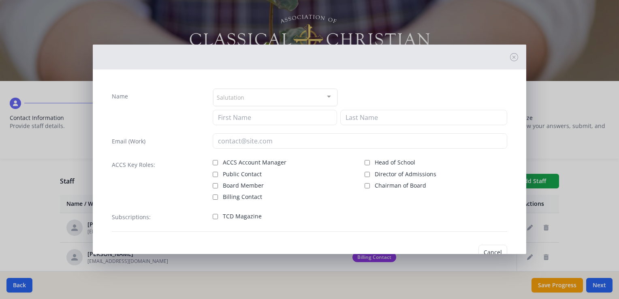
checkbox input "false"
click at [287, 121] on input at bounding box center [275, 117] width 124 height 15
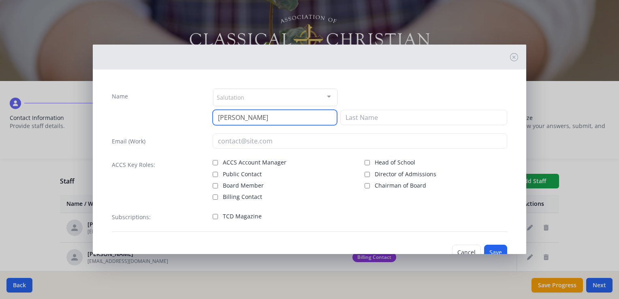
type input "[PERSON_NAME]"
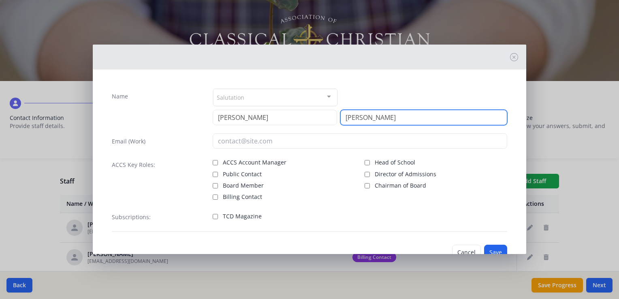
type input "[PERSON_NAME]"
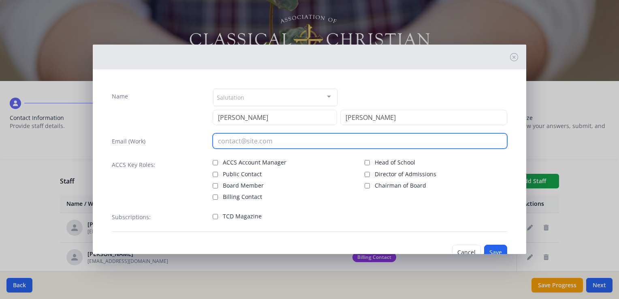
click at [285, 140] on input "email" at bounding box center [360, 140] width 295 height 15
type input "[EMAIL_ADDRESS][DOMAIN_NAME]"
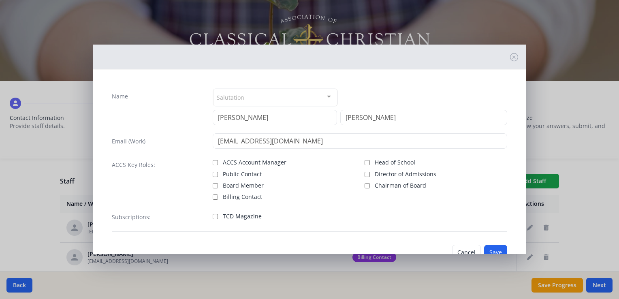
click at [491, 242] on div "Cancel Save" at bounding box center [309, 252] width 409 height 28
click at [494, 246] on button "Save" at bounding box center [495, 252] width 23 height 15
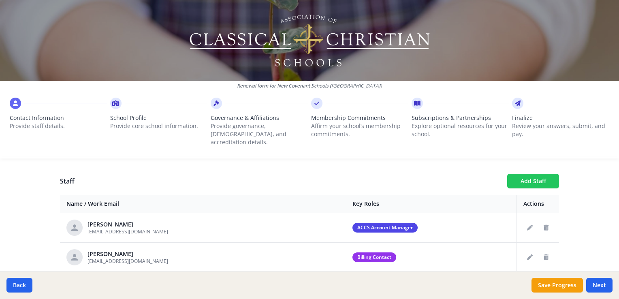
click at [529, 174] on button "Add Staff" at bounding box center [533, 181] width 52 height 15
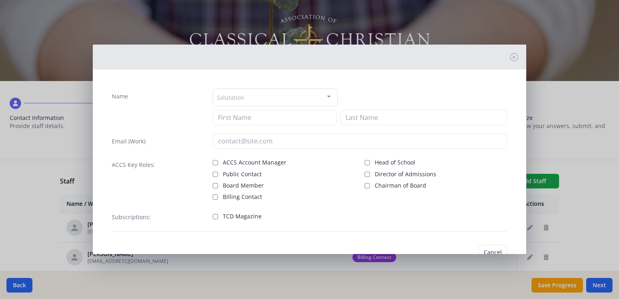
checkbox input "false"
drag, startPoint x: 249, startPoint y: 116, endPoint x: 257, endPoint y: 111, distance: 9.4
click at [250, 114] on input at bounding box center [275, 117] width 124 height 15
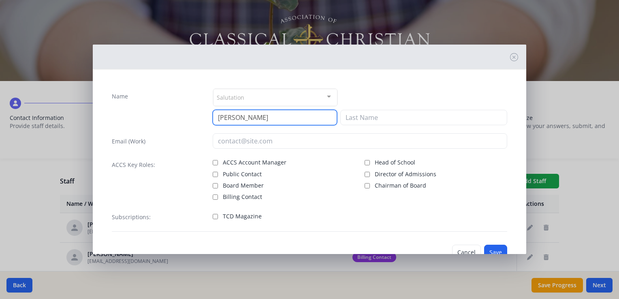
type input "[PERSON_NAME]"
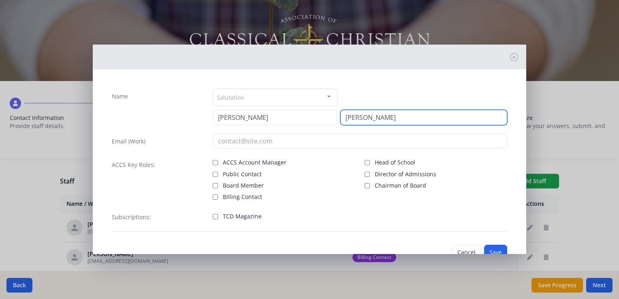
type input "[PERSON_NAME]"
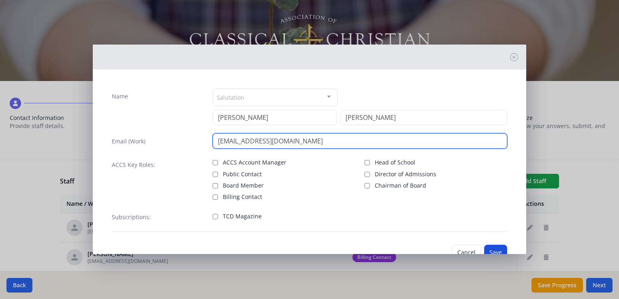
type input "[EMAIL_ADDRESS][DOMAIN_NAME]"
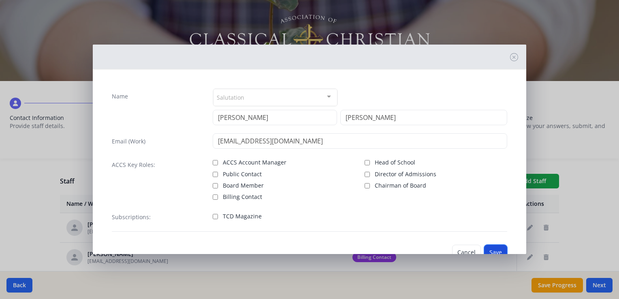
click at [484, 246] on button "Save" at bounding box center [495, 252] width 23 height 15
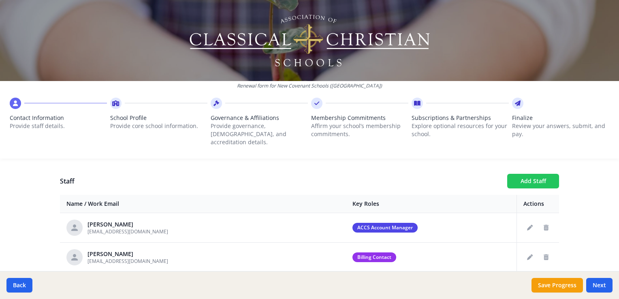
click at [524, 174] on button "Add Staff" at bounding box center [533, 181] width 52 height 15
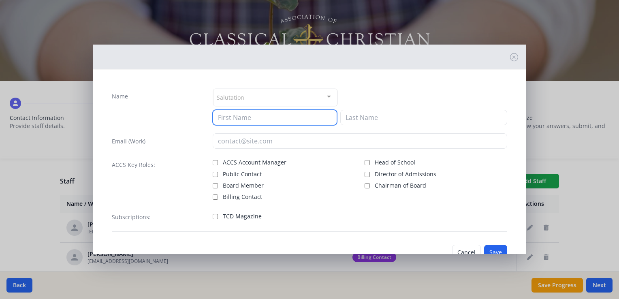
click at [294, 117] on input at bounding box center [275, 117] width 124 height 15
type input "[MEDICAL_DATA]"
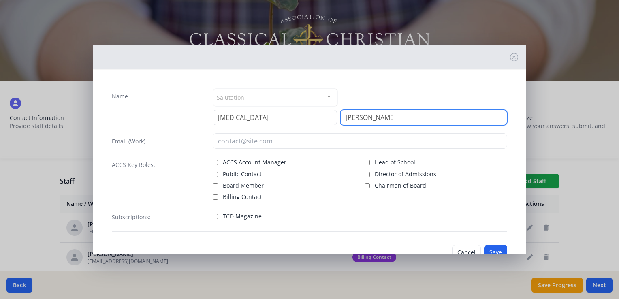
type input "[PERSON_NAME]"
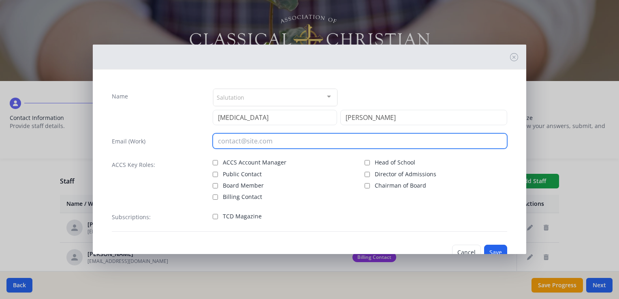
click at [266, 143] on input "email" at bounding box center [360, 140] width 295 height 15
type input "[EMAIL_ADDRESS][DOMAIN_NAME]"
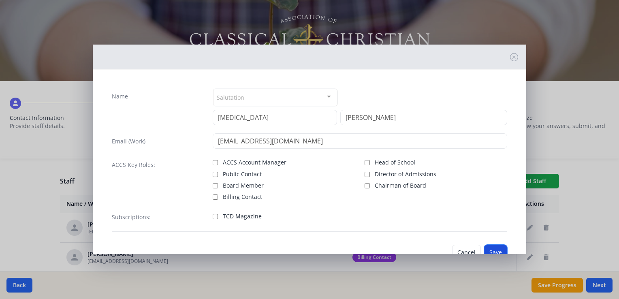
click at [486, 245] on button "Save" at bounding box center [495, 252] width 23 height 15
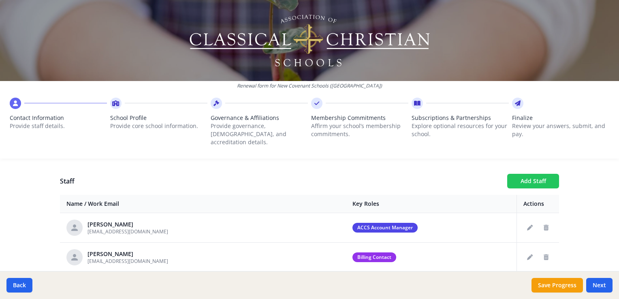
click at [520, 174] on button "Add Staff" at bounding box center [533, 181] width 52 height 15
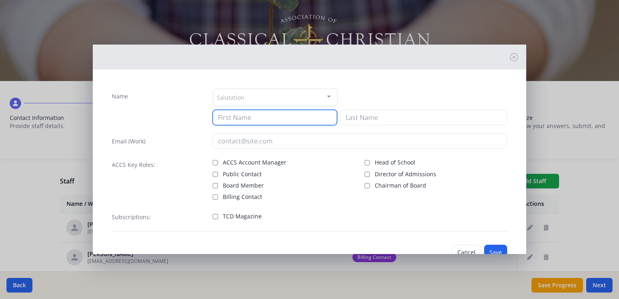
drag, startPoint x: 266, startPoint y: 111, endPoint x: 271, endPoint y: 108, distance: 6.1
click at [266, 111] on input at bounding box center [275, 117] width 124 height 15
type input "[PERSON_NAME]"
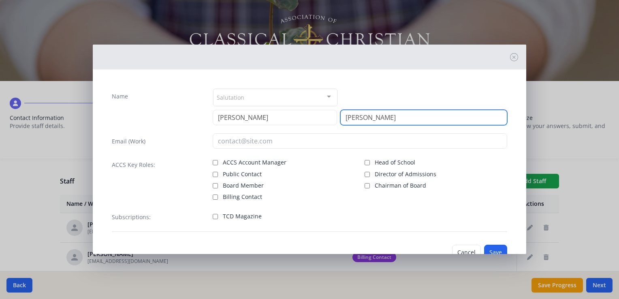
type input "[PERSON_NAME]"
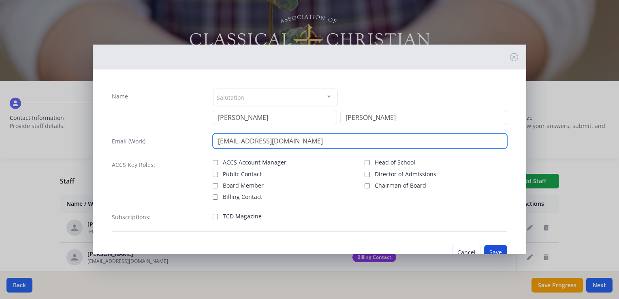
type input "[EMAIL_ADDRESS][DOMAIN_NAME]"
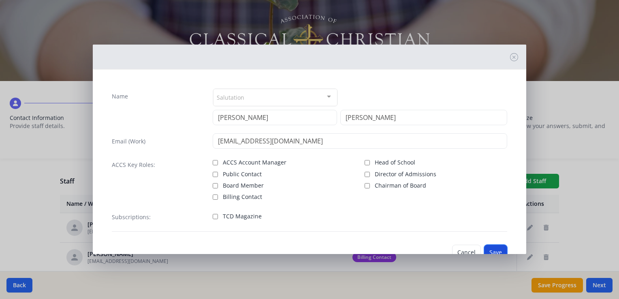
click at [493, 245] on button "Save" at bounding box center [495, 252] width 23 height 15
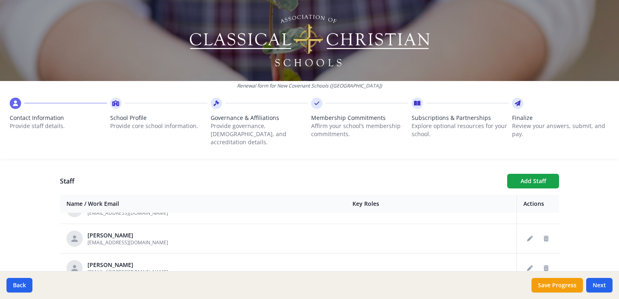
scroll to position [770, 0]
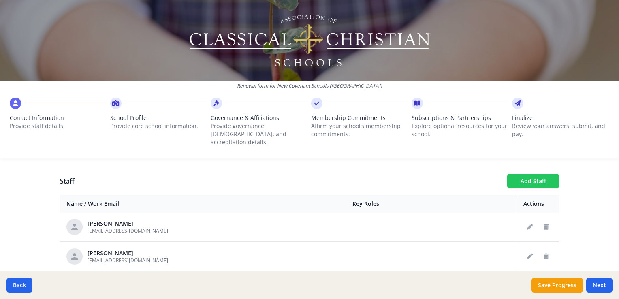
click at [524, 174] on button "Add Staff" at bounding box center [533, 181] width 52 height 15
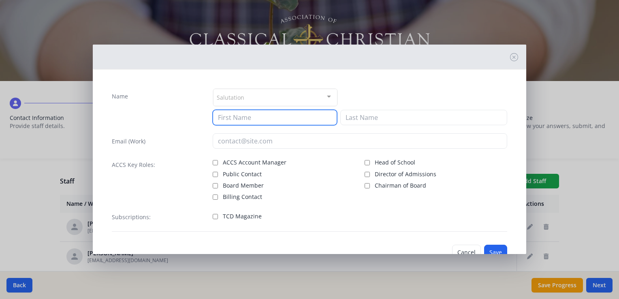
click at [262, 112] on input at bounding box center [275, 117] width 124 height 15
type input "[PERSON_NAME]"
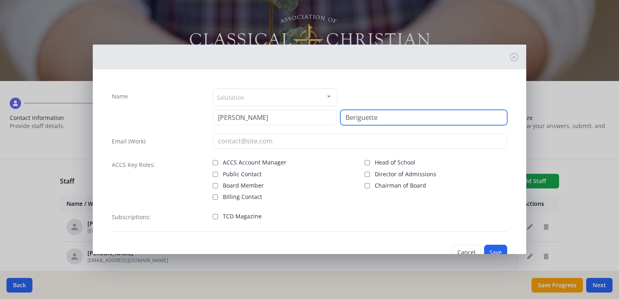
type input "Beriguette"
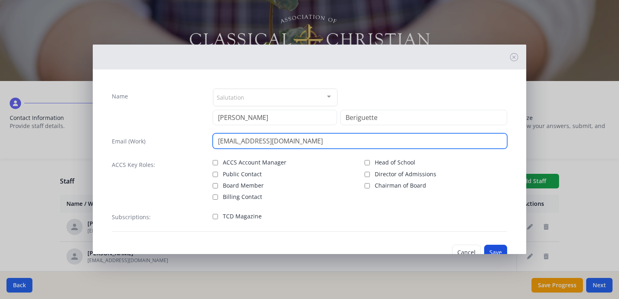
type input "[EMAIL_ADDRESS][DOMAIN_NAME]"
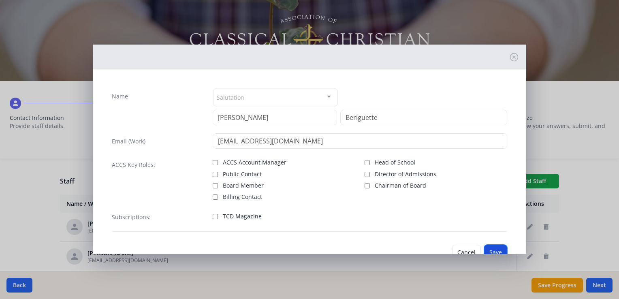
drag, startPoint x: 496, startPoint y: 246, endPoint x: 486, endPoint y: 236, distance: 13.5
click at [495, 246] on button "Save" at bounding box center [495, 252] width 23 height 15
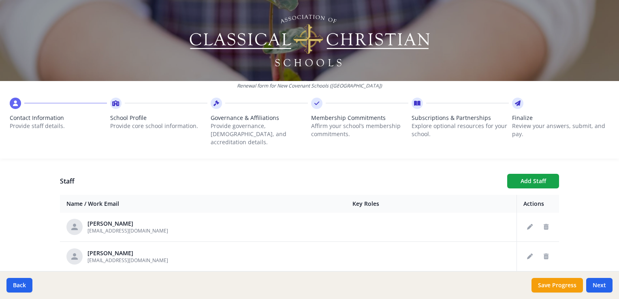
scroll to position [799, 0]
click at [529, 174] on button "Add Staff" at bounding box center [533, 181] width 52 height 15
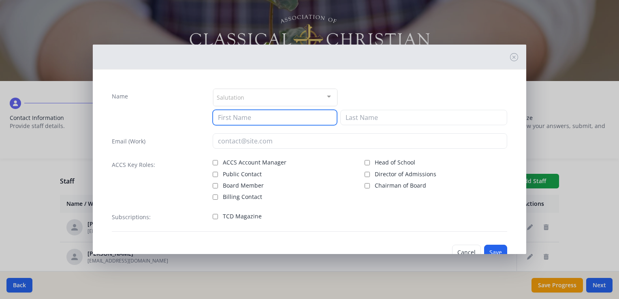
click at [249, 118] on input at bounding box center [275, 117] width 124 height 15
type input "[PERSON_NAME]"
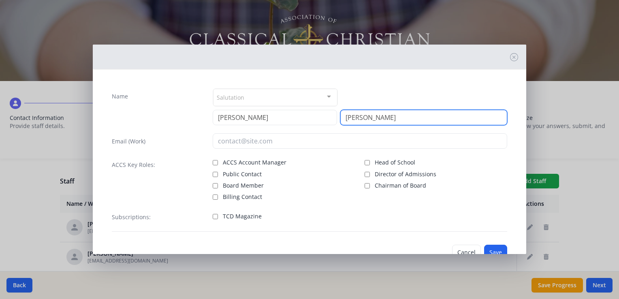
type input "[PERSON_NAME]"
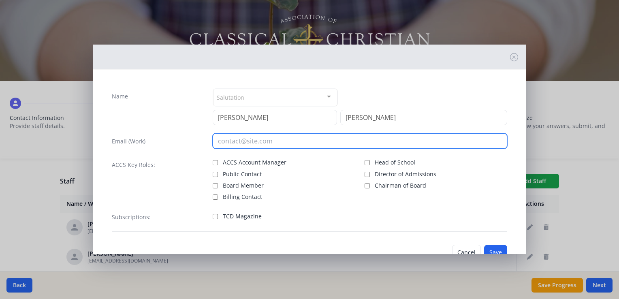
drag, startPoint x: 245, startPoint y: 140, endPoint x: 247, endPoint y: 145, distance: 5.4
click at [246, 141] on input "email" at bounding box center [360, 140] width 295 height 15
type input "[EMAIL_ADDRESS][DOMAIN_NAME]"
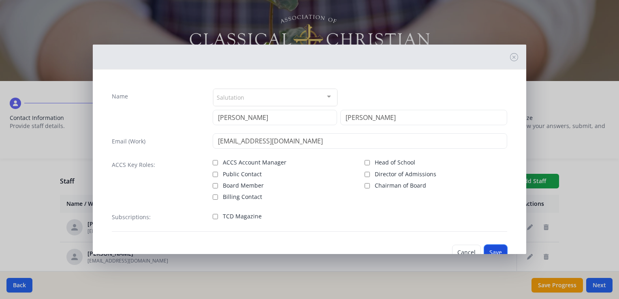
click at [484, 250] on button "Save" at bounding box center [495, 252] width 23 height 15
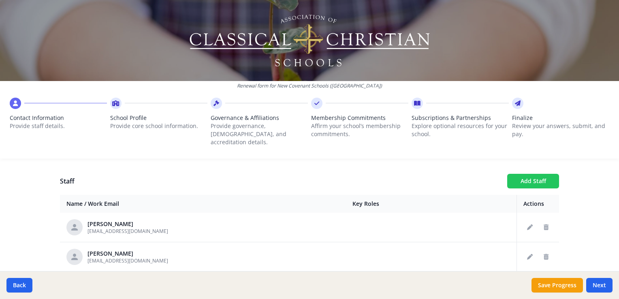
click at [536, 174] on button "Add Staff" at bounding box center [533, 181] width 52 height 15
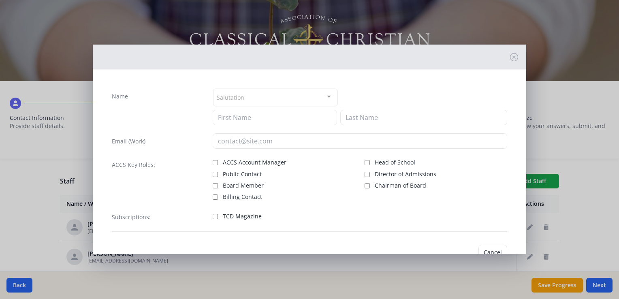
checkbox input "false"
click at [274, 120] on input at bounding box center [275, 117] width 124 height 15
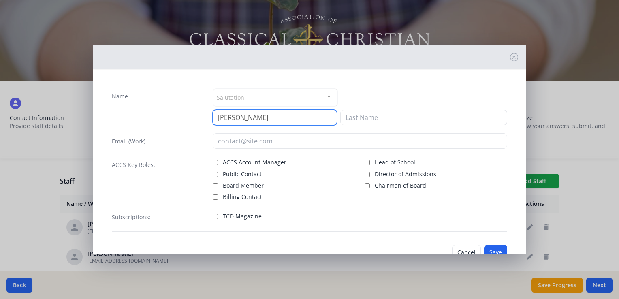
type input "[PERSON_NAME]"
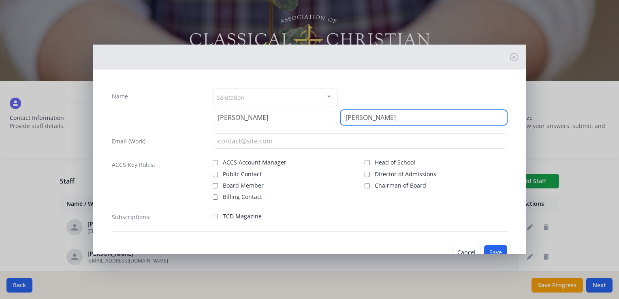
type input "[PERSON_NAME]"
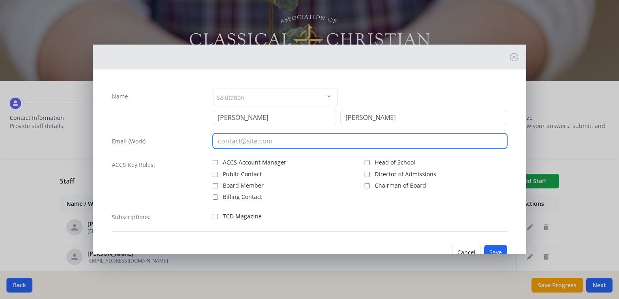
click at [285, 144] on input "email" at bounding box center [360, 140] width 295 height 15
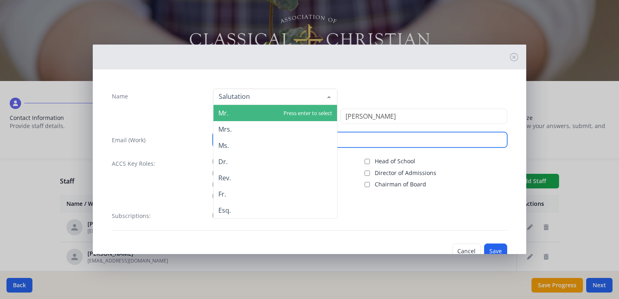
click at [230, 112] on span "Mr." at bounding box center [276, 113] width 124 height 16
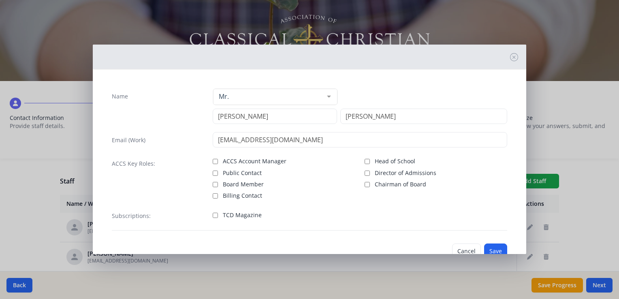
click at [405, 91] on div "Mr. Mr. Mrs. Ms. Dr. Rev. Fr. Esq. No elements found. Consider changing the sea…" at bounding box center [360, 96] width 295 height 17
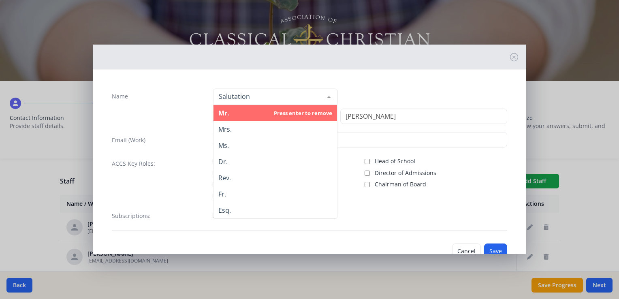
click at [325, 95] on div at bounding box center [329, 96] width 16 height 15
click at [271, 98] on input "Name" at bounding box center [269, 96] width 104 height 8
drag, startPoint x: 258, startPoint y: 93, endPoint x: 242, endPoint y: 90, distance: 15.7
click at [256, 93] on input "Name" at bounding box center [269, 96] width 104 height 8
click at [242, 90] on div at bounding box center [275, 97] width 124 height 16
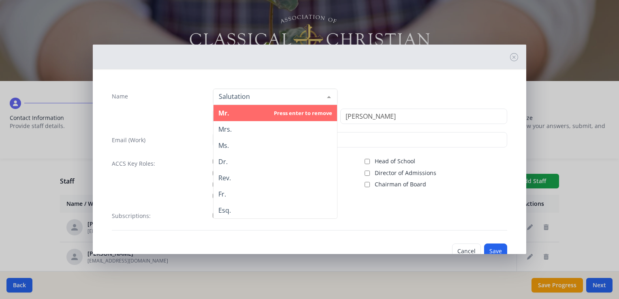
click at [263, 113] on span "Mr." at bounding box center [276, 113] width 124 height 16
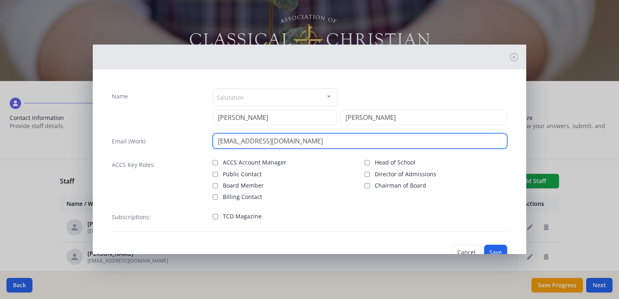
drag, startPoint x: 358, startPoint y: 143, endPoint x: -2, endPoint y: 120, distance: 360.3
click at [0, 120] on html "Name Salutation Mr. Mrs. Ms. Dr. Rev. Fr. Esq. No elements found. Consider chan…" at bounding box center [309, 149] width 619 height 299
click at [249, 139] on input "[EMAIL_ADDRESS][DOMAIN_NAME]" at bounding box center [360, 140] width 295 height 15
type input "[EMAIL_ADDRESS][DOMAIN_NAME]"
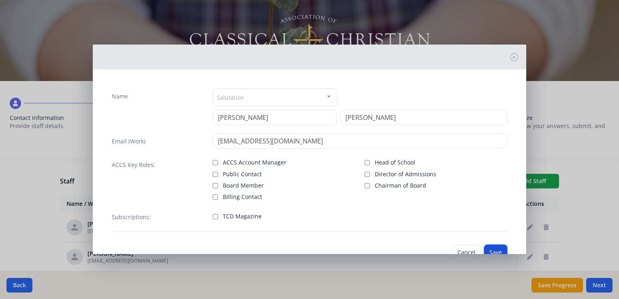
click at [488, 247] on button "Save" at bounding box center [495, 252] width 23 height 15
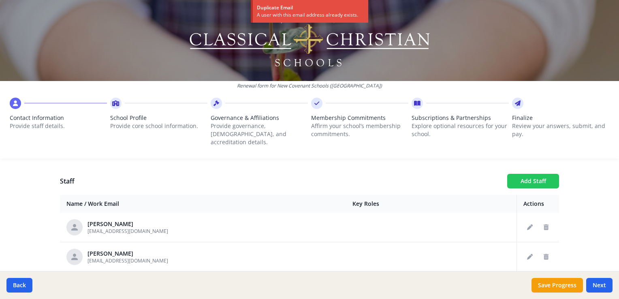
click at [529, 175] on button "Add Staff" at bounding box center [533, 181] width 52 height 15
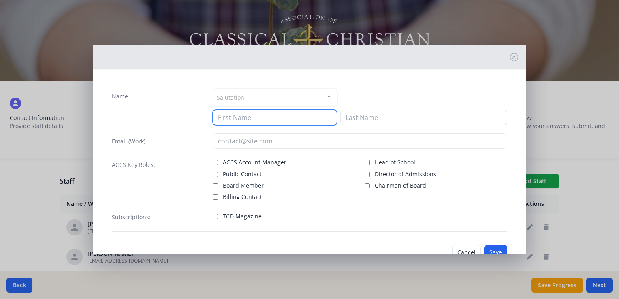
click at [277, 113] on input at bounding box center [275, 117] width 124 height 15
type input "[PERSON_NAME]"
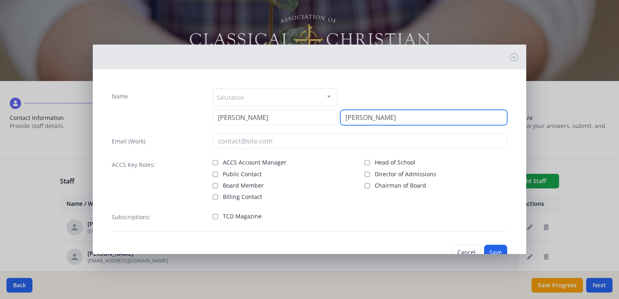
type input "[PERSON_NAME]"
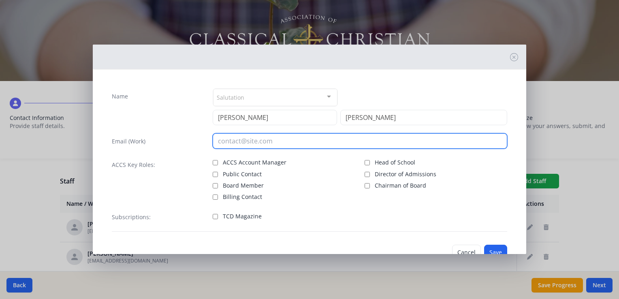
click at [257, 142] on input "email" at bounding box center [360, 140] width 295 height 15
type input "[EMAIL_ADDRESS][DOMAIN_NAME]"
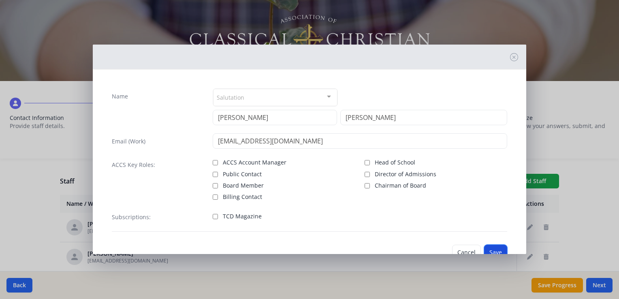
click at [495, 246] on button "Save" at bounding box center [495, 252] width 23 height 15
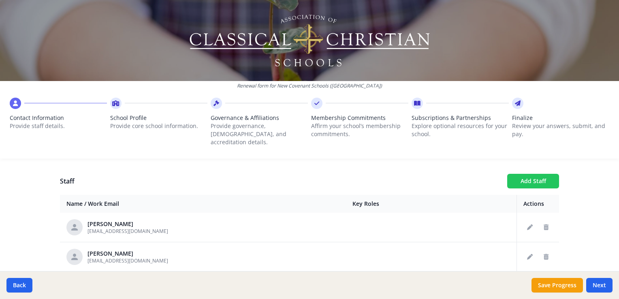
scroll to position [829, 0]
click at [531, 174] on button "Add Staff" at bounding box center [533, 181] width 52 height 15
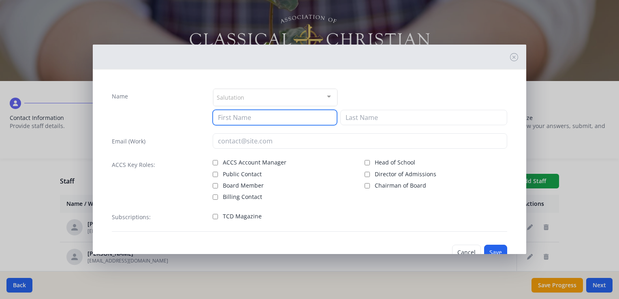
click at [290, 116] on input at bounding box center [275, 117] width 124 height 15
type input "[PERSON_NAME]"
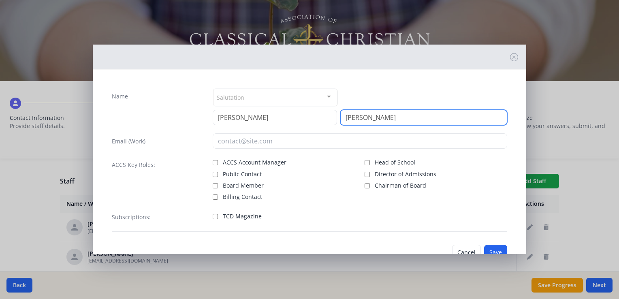
type input "[PERSON_NAME]"
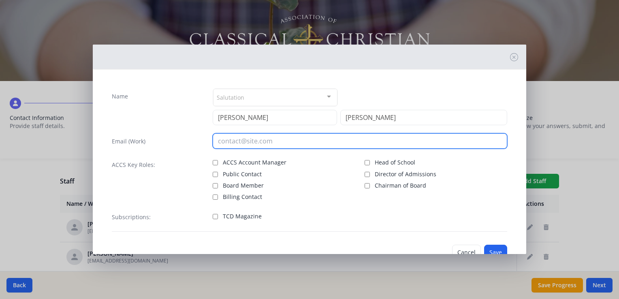
drag, startPoint x: 293, startPoint y: 137, endPoint x: 302, endPoint y: 138, distance: 9.5
click at [297, 137] on input "email" at bounding box center [360, 140] width 295 height 15
type input "[EMAIL_ADDRESS][DOMAIN_NAME]"
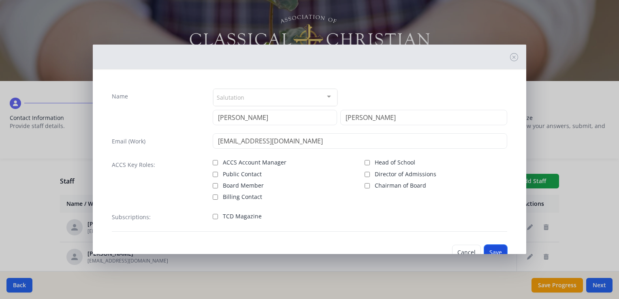
click at [493, 249] on button "Save" at bounding box center [495, 252] width 23 height 15
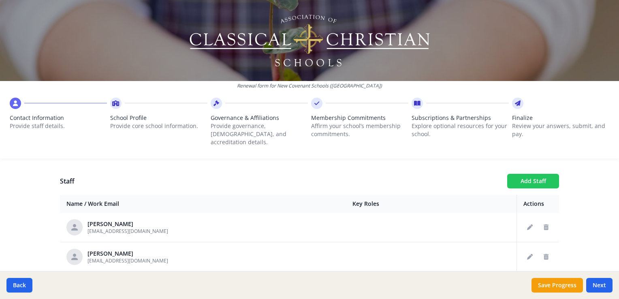
click at [514, 174] on button "Add Staff" at bounding box center [533, 181] width 52 height 15
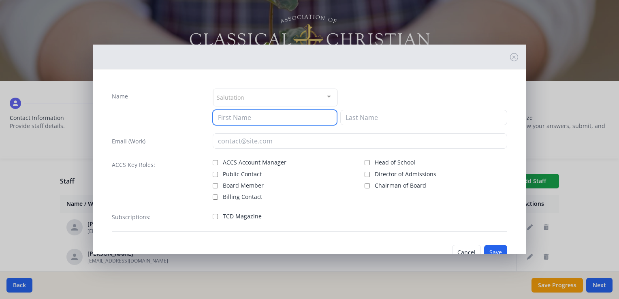
click at [313, 114] on input at bounding box center [275, 117] width 124 height 15
type input "[PERSON_NAME]"
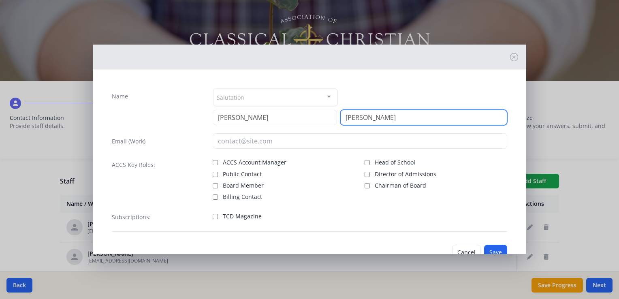
type input "[PERSON_NAME]"
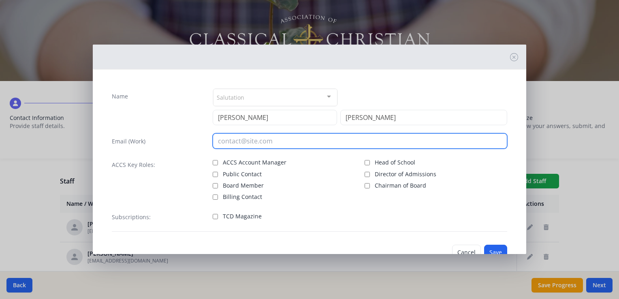
click at [307, 142] on input "email" at bounding box center [360, 140] width 295 height 15
type input "[EMAIL_ADDRESS][DOMAIN_NAME]"
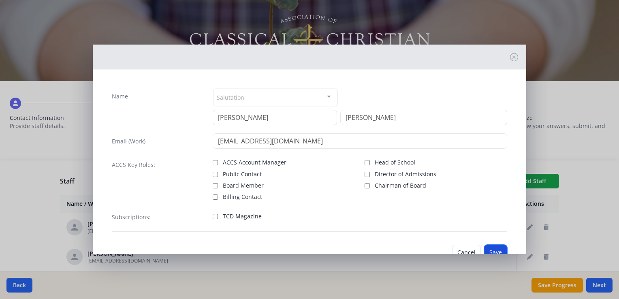
click at [493, 250] on button "Save" at bounding box center [495, 252] width 23 height 15
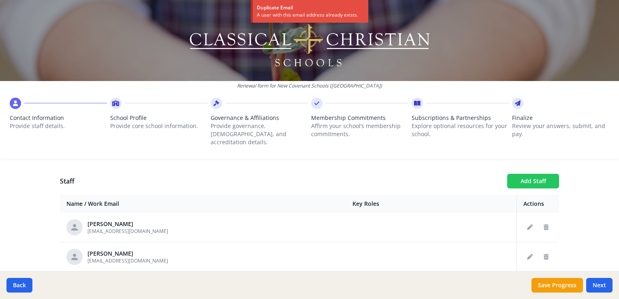
click at [530, 174] on button "Add Staff" at bounding box center [533, 181] width 52 height 15
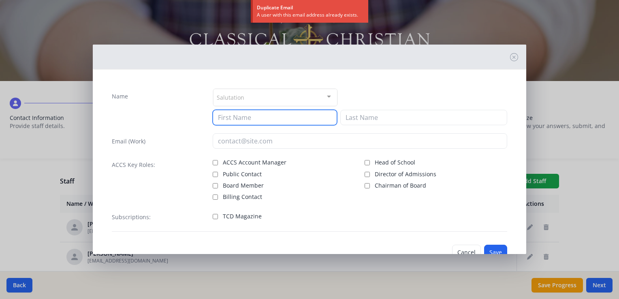
click at [297, 117] on input at bounding box center [275, 117] width 124 height 15
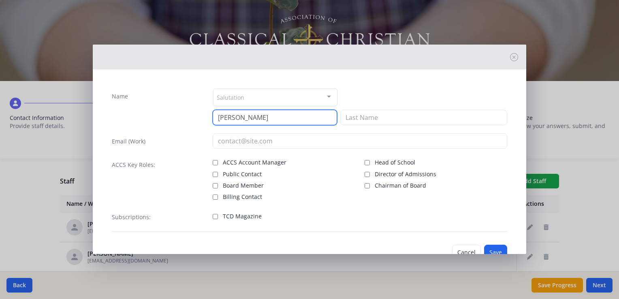
type input "[PERSON_NAME]"
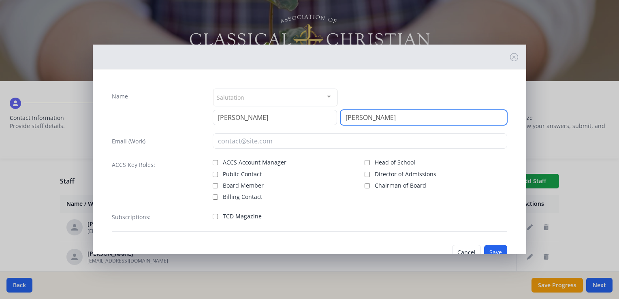
type input "[PERSON_NAME]"
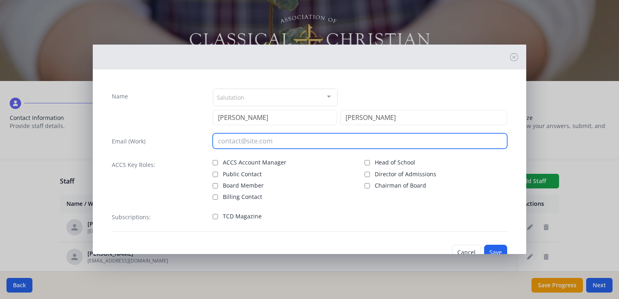
click at [262, 139] on input "email" at bounding box center [360, 140] width 295 height 15
type input "[EMAIL_ADDRESS][DOMAIN_NAME]"
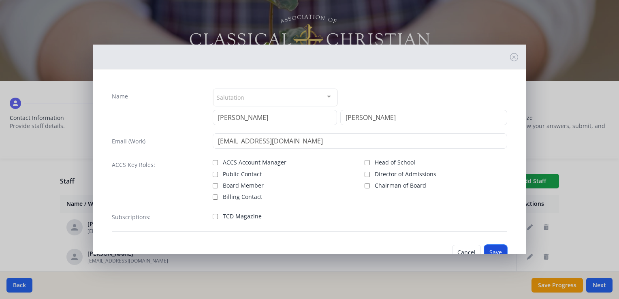
drag, startPoint x: 495, startPoint y: 246, endPoint x: 498, endPoint y: 259, distance: 13.4
click at [498, 256] on div "Name Salutation Mr. Mrs. Ms. Dr. Rev. Fr. Esq. No elements found. Consider chan…" at bounding box center [309, 149] width 619 height 299
click at [492, 246] on button "Save" at bounding box center [495, 252] width 23 height 15
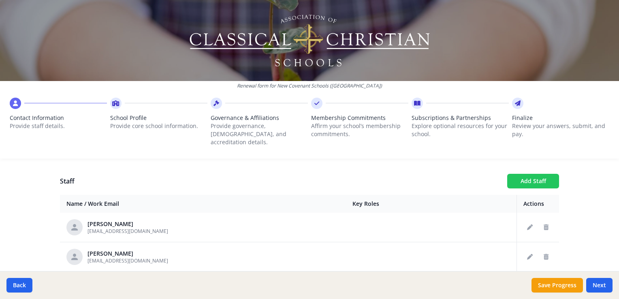
drag, startPoint x: 524, startPoint y: 165, endPoint x: 519, endPoint y: 171, distance: 8.7
click at [524, 167] on div "Your Information Please enter the information for the person submitting this fo…" at bounding box center [309, 200] width 519 height 599
click at [519, 174] on button "Add Staff" at bounding box center [533, 181] width 52 height 15
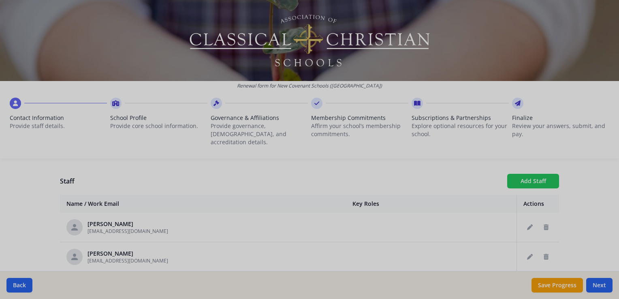
checkbox input "false"
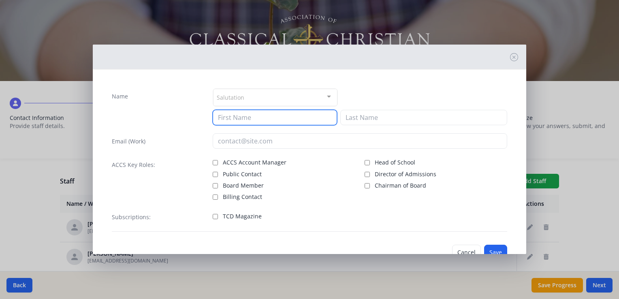
drag, startPoint x: 298, startPoint y: 121, endPoint x: 303, endPoint y: 119, distance: 4.7
click at [299, 120] on input at bounding box center [275, 117] width 124 height 15
type input "[PERSON_NAME]"
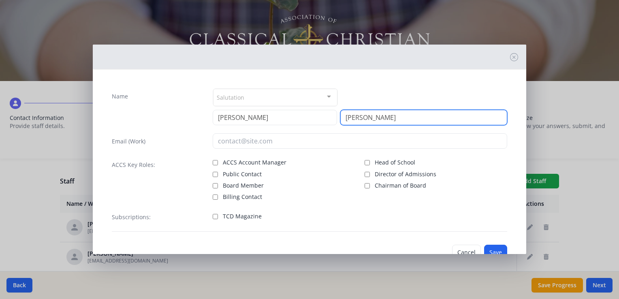
type input "[PERSON_NAME]"
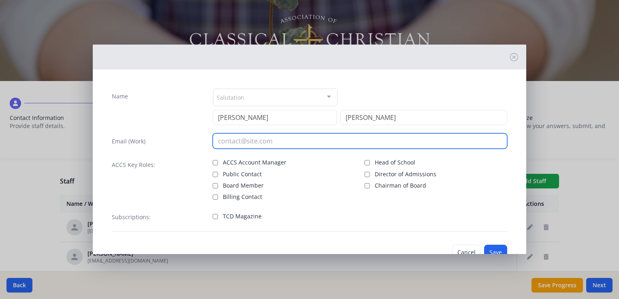
click at [293, 145] on input "email" at bounding box center [360, 140] width 295 height 15
type input "[EMAIL_ADDRESS][DOMAIN_NAME]"
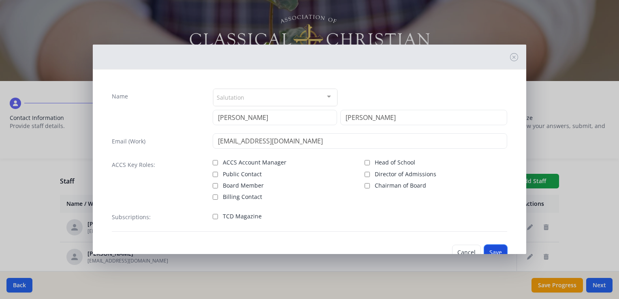
click at [493, 250] on button "Save" at bounding box center [495, 252] width 23 height 15
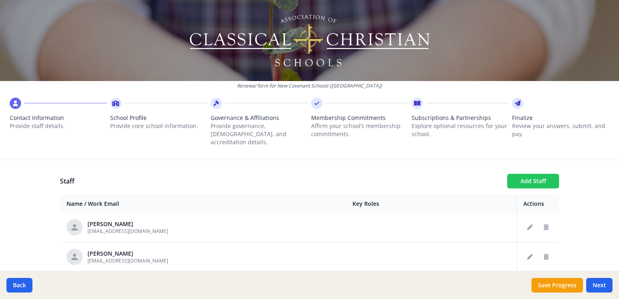
click at [540, 174] on button "Add Staff" at bounding box center [533, 181] width 52 height 15
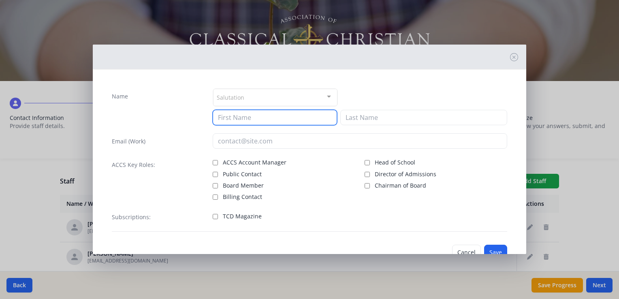
click at [295, 114] on input at bounding box center [275, 117] width 124 height 15
type input "e"
type input "[PERSON_NAME]"
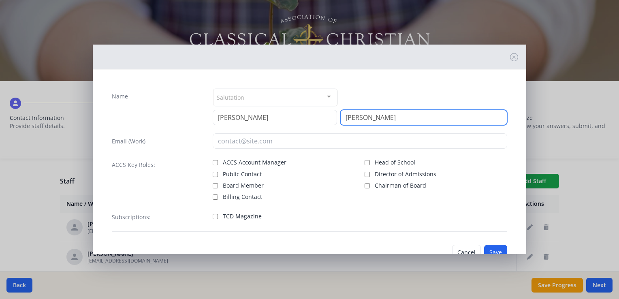
type input "[PERSON_NAME]"
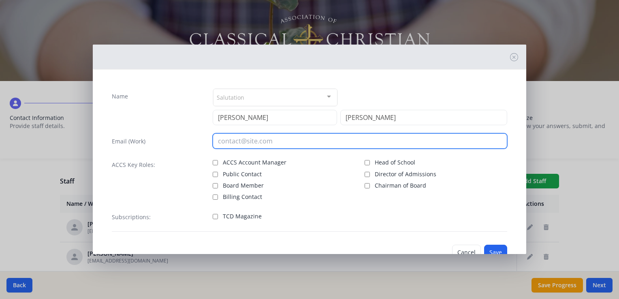
drag, startPoint x: 238, startPoint y: 141, endPoint x: 233, endPoint y: 140, distance: 4.6
click at [235, 140] on input "email" at bounding box center [360, 140] width 295 height 15
type input "[EMAIL_ADDRESS][DOMAIN_NAME]"
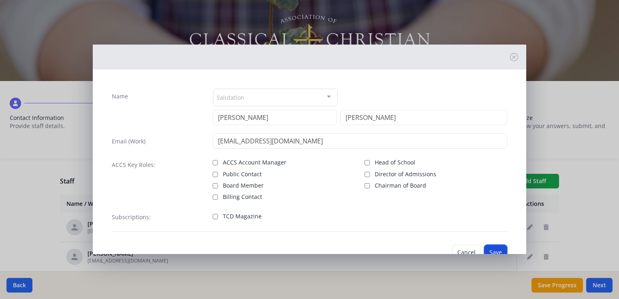
click at [484, 247] on button "Save" at bounding box center [495, 252] width 23 height 15
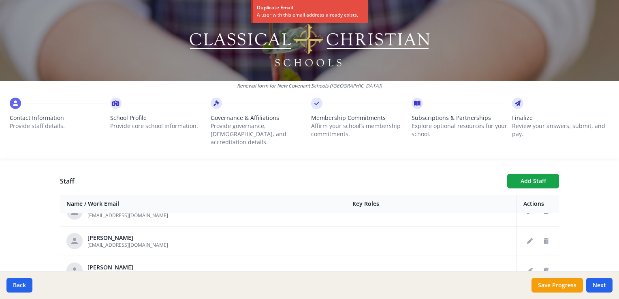
scroll to position [1113, 0]
click at [610, 286] on button "Next" at bounding box center [600, 285] width 26 height 15
type input "[PHONE_NUMBER]"
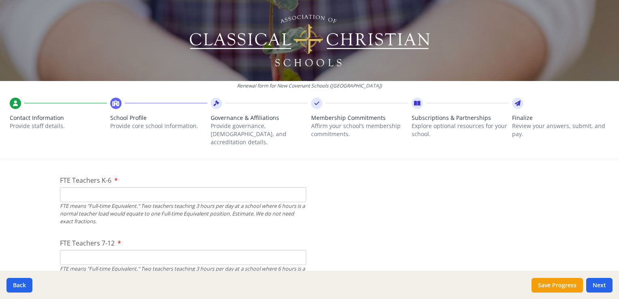
scroll to position [486, 0]
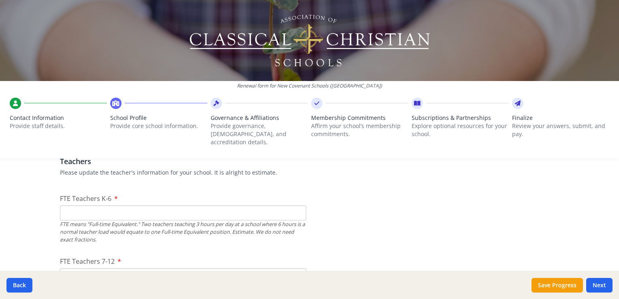
click at [587, 278] on button "Next" at bounding box center [600, 285] width 26 height 15
drag, startPoint x: 122, startPoint y: 204, endPoint x: 128, endPoint y: 201, distance: 6.4
click at [123, 206] on input "FTE Teachers K-6" at bounding box center [183, 213] width 246 height 15
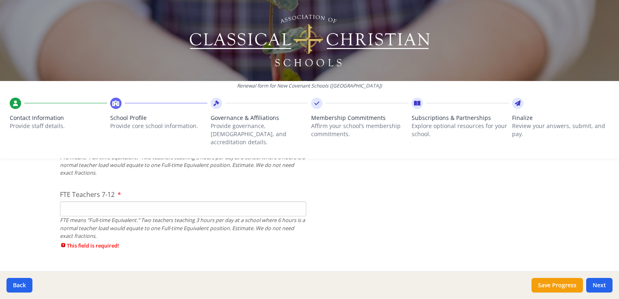
scroll to position [567, 0]
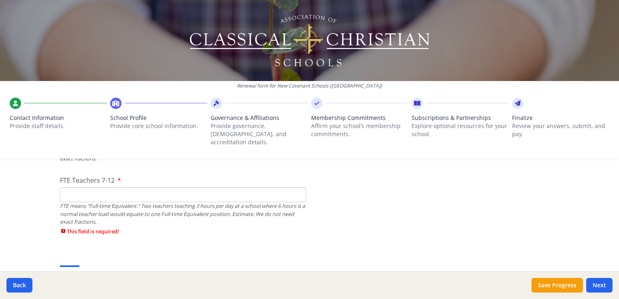
type input "11"
click at [174, 188] on input "FTE Teachers 7-12" at bounding box center [183, 194] width 246 height 15
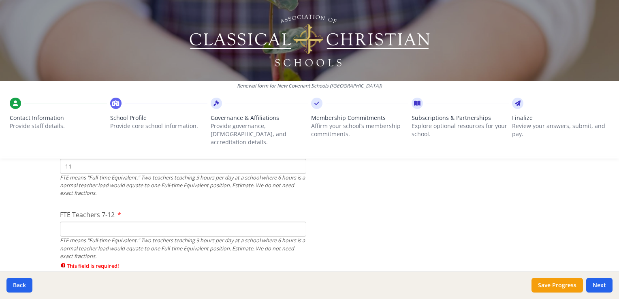
scroll to position [527, 0]
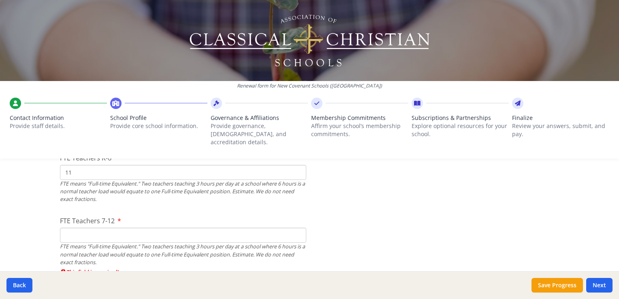
click at [131, 228] on input "FTE Teachers 7-12" at bounding box center [183, 235] width 246 height 15
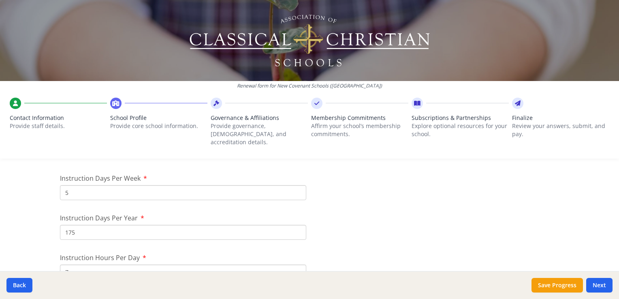
scroll to position [689, 0]
type input "22"
click at [87, 225] on input "175" at bounding box center [183, 232] width 246 height 15
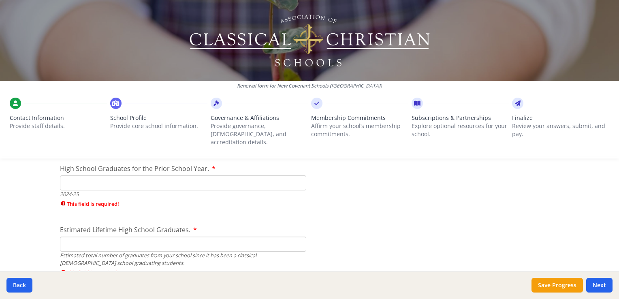
scroll to position [1297, 0]
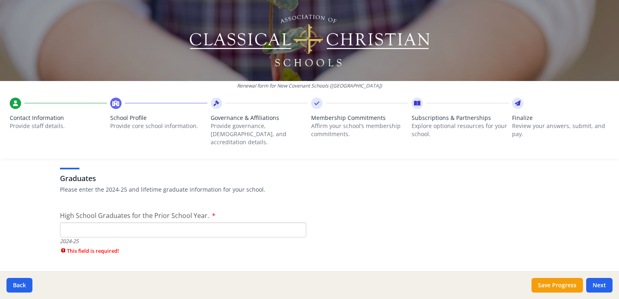
type input "180"
